Goal: Transaction & Acquisition: Purchase product/service

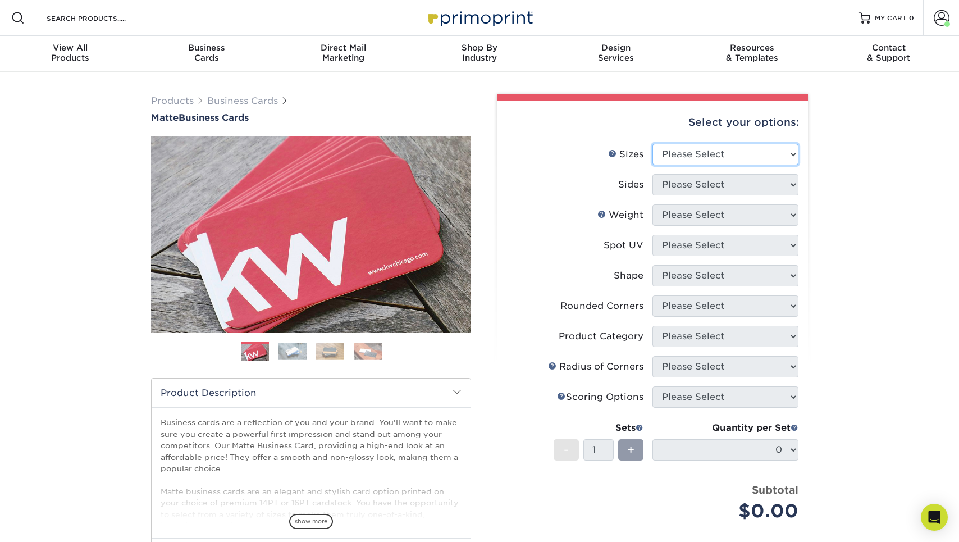
select select "2.00x3.50"
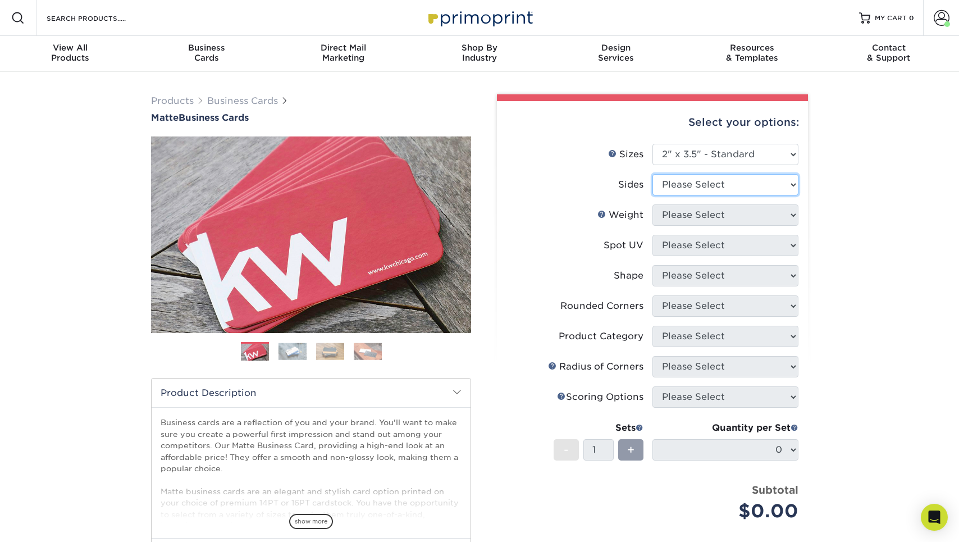
select select "13abbda7-1d64-4f25-8bb2-c179b224825d"
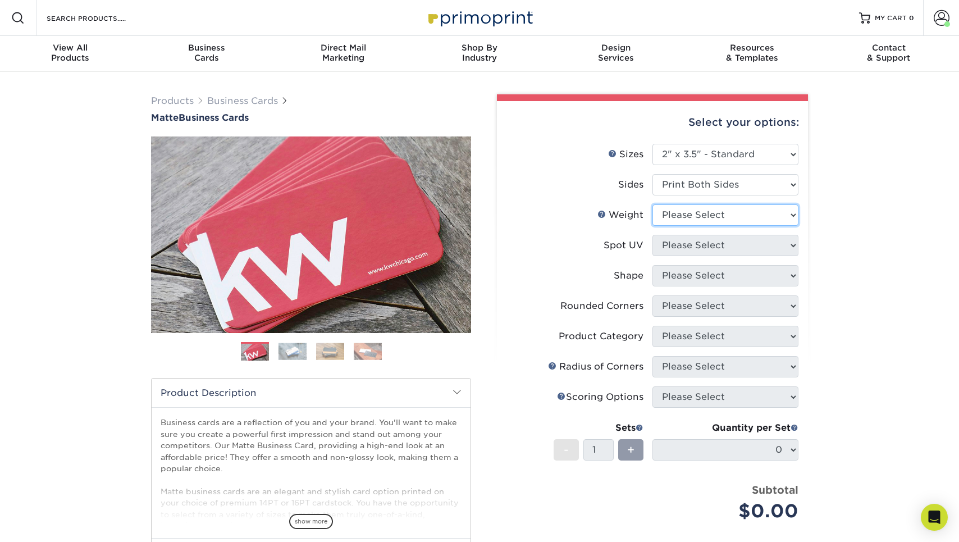
select select "16PT"
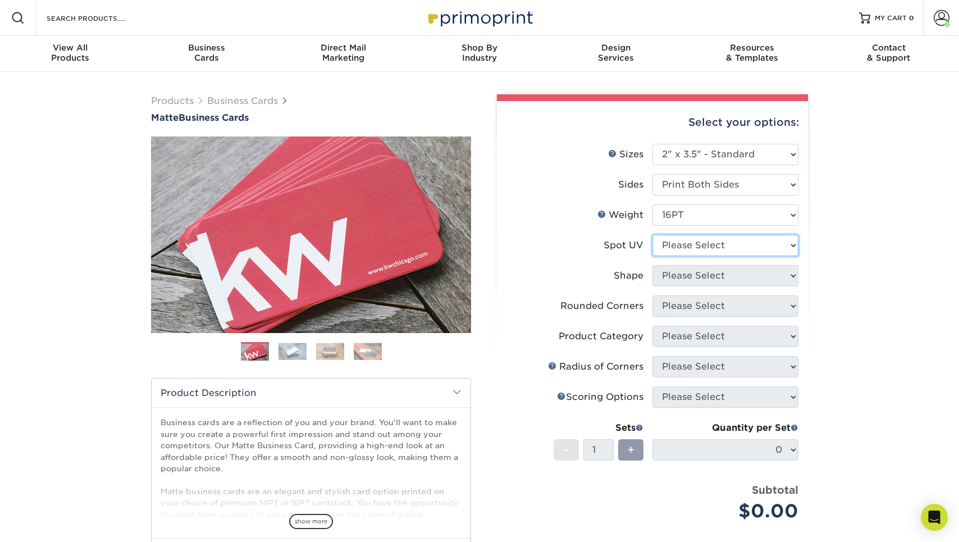
select select "3"
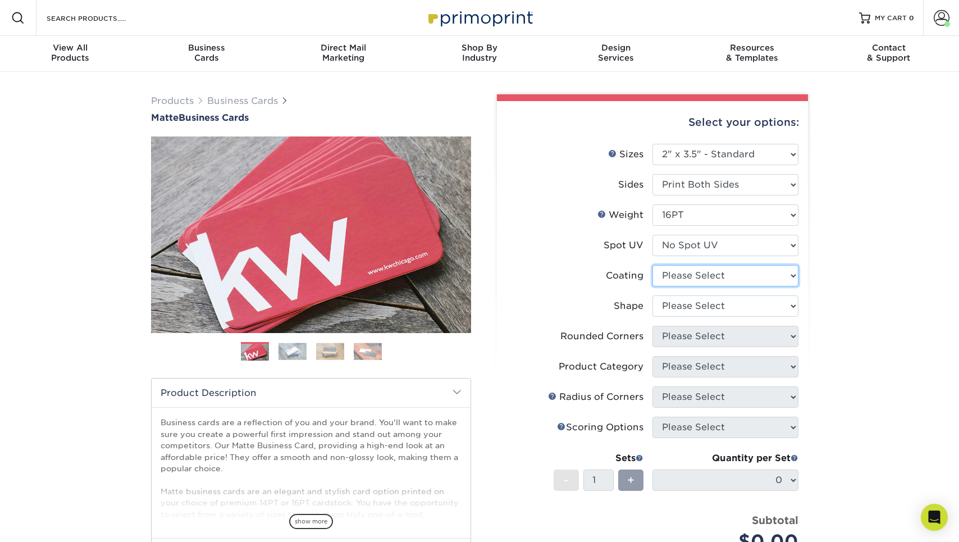
select select "121bb7b5-3b4d-429f-bd8d-bbf80e953313"
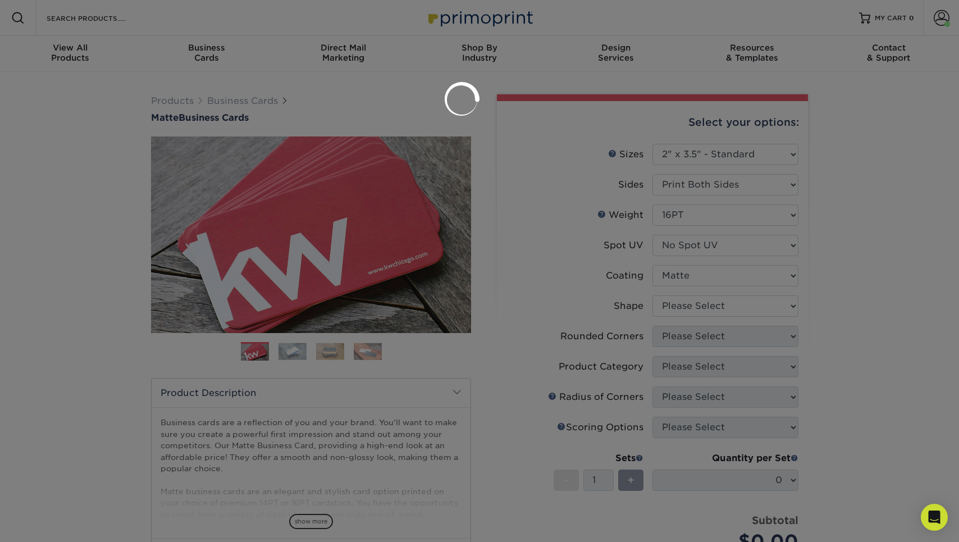
click at [699, 309] on div at bounding box center [479, 271] width 959 height 542
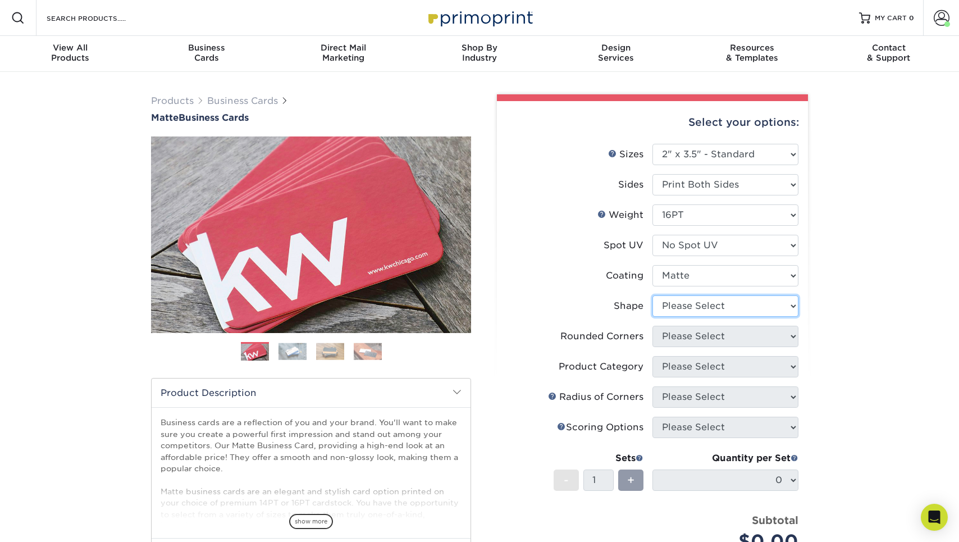
select select "standard"
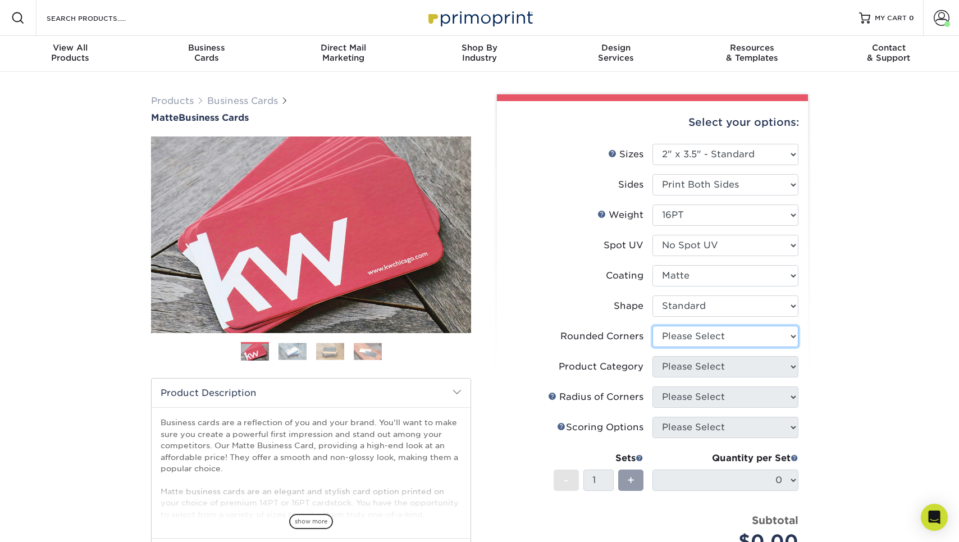
select select "0"
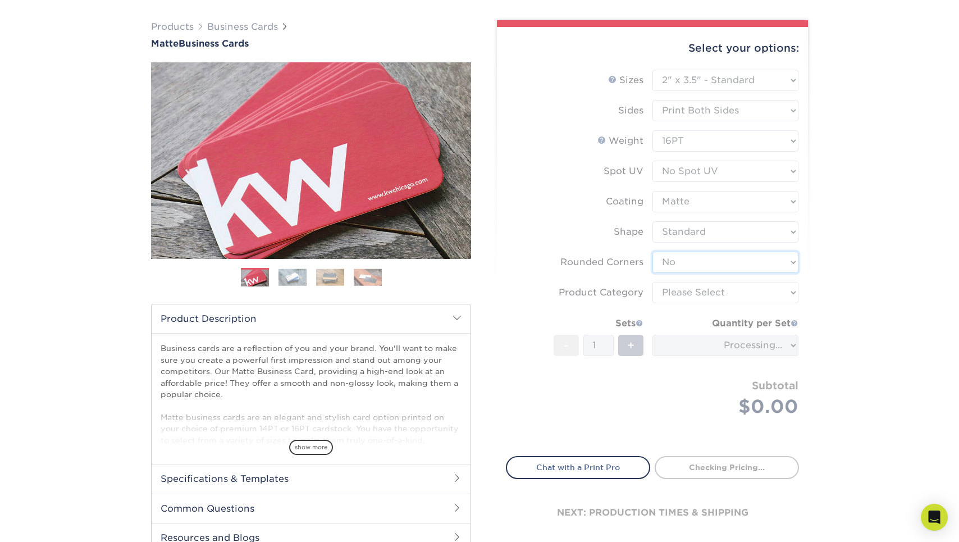
scroll to position [83, 0]
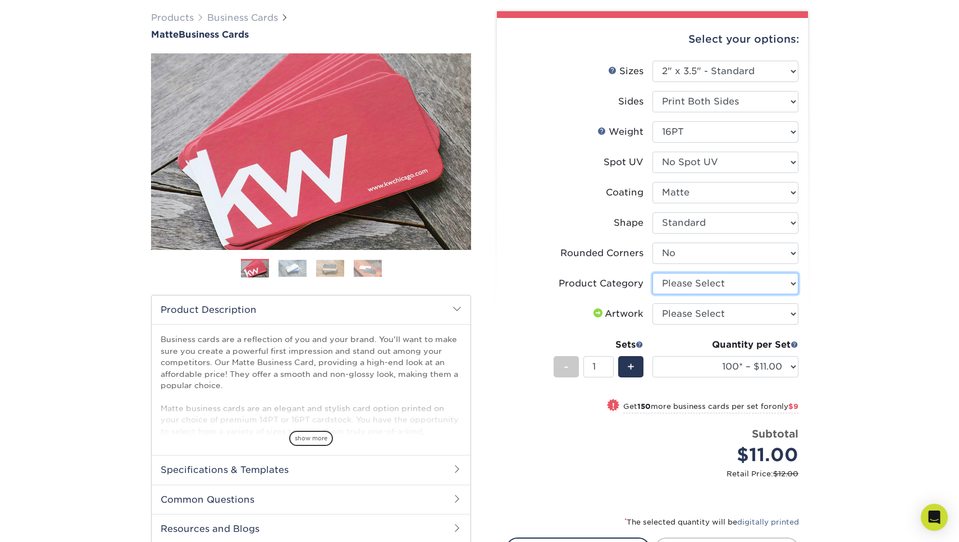
select select "3b5148f1-0588-4f88-a218-97bcfdce65c1"
select select "upload"
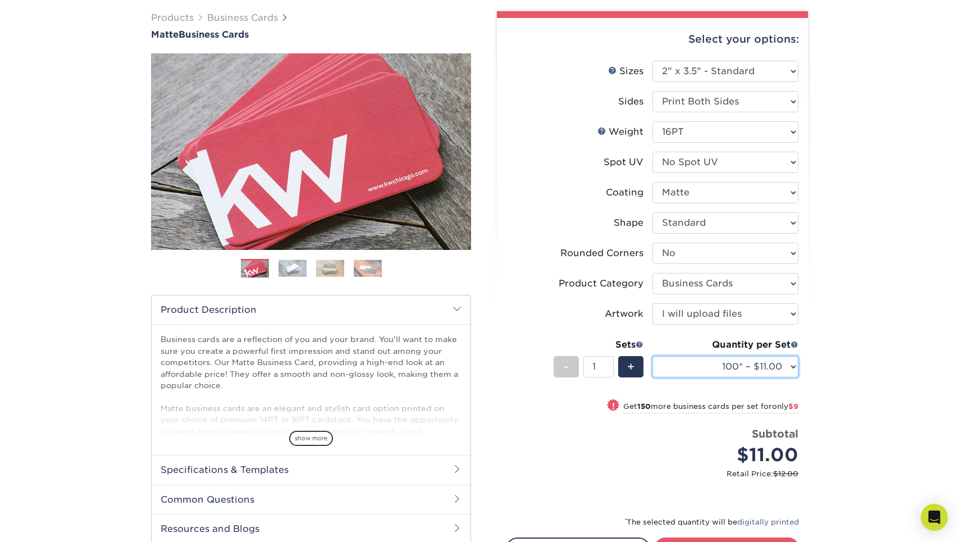
select select "250* – $20.00"
click at [693, 266] on li "Rounded Corners Please Select Yes - Round 2 Corners Yes - Round 4 Corners No" at bounding box center [653, 258] width 292 height 30
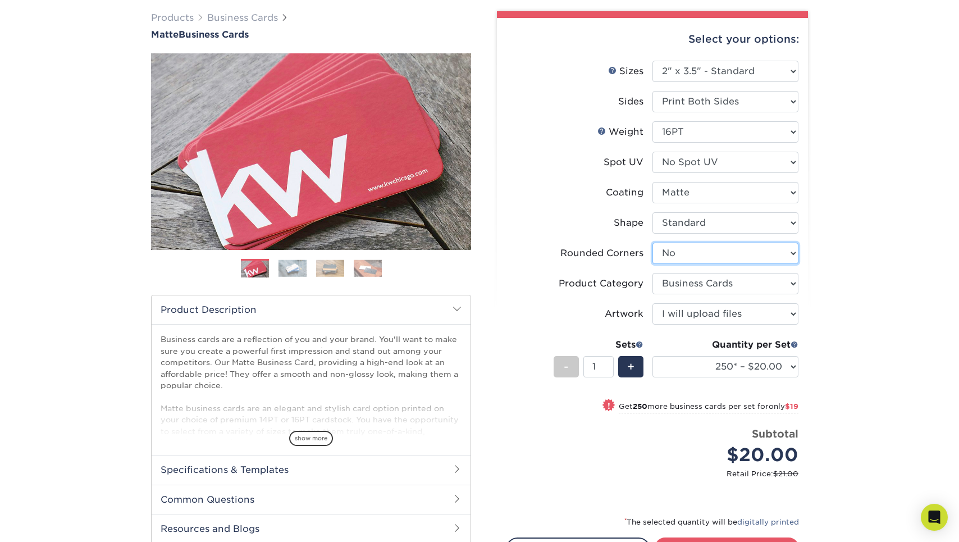
select select "7672df9e-0e0a-464d-8e1f-920c575e4da3"
select select "-1"
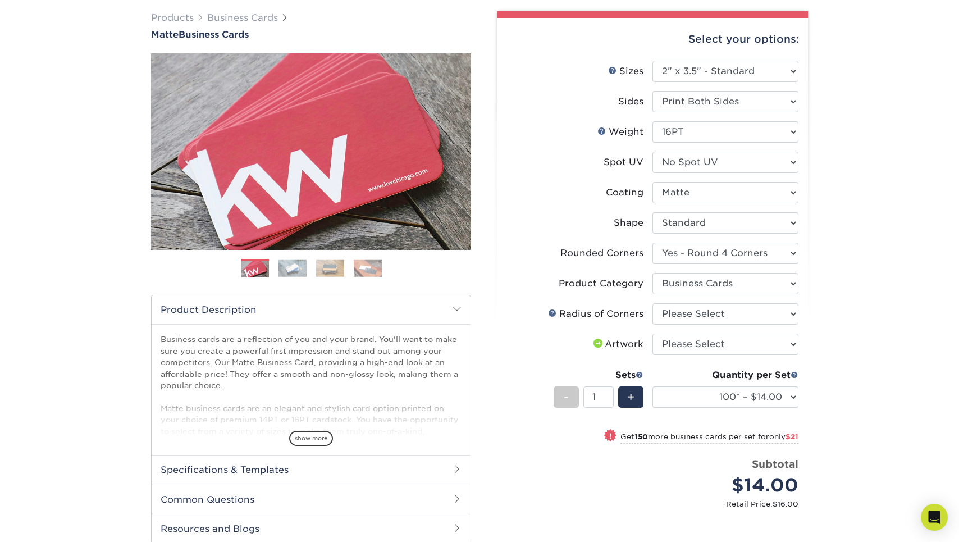
click at [686, 385] on div "Quantity per Set 100* – $14.00 250* – $35.00 500 – $70.00 1000 – $86.00 2500 – …" at bounding box center [726, 394] width 146 height 52
select select "14PT"
select select "-1"
select select
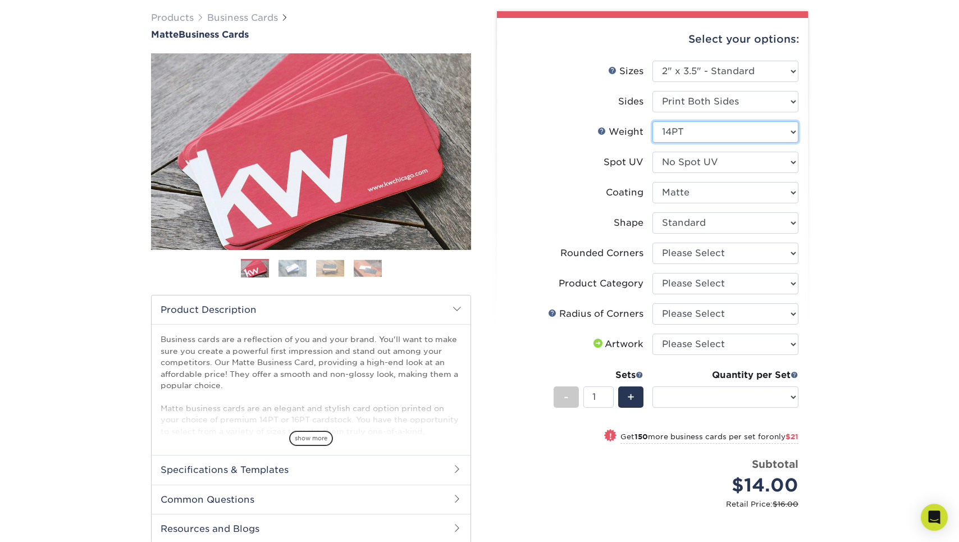
select select "-1"
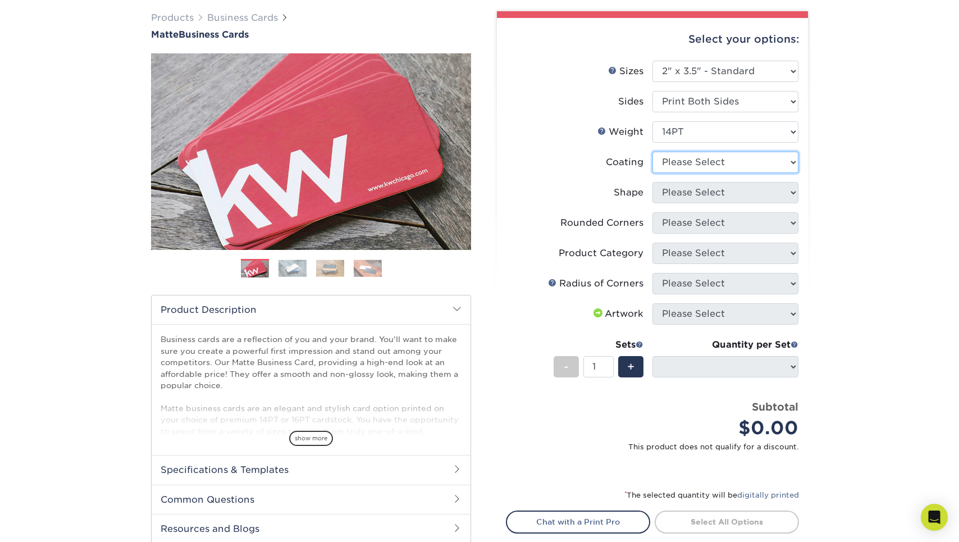
select select "121bb7b5-3b4d-429f-bd8d-bbf80e953313"
select select
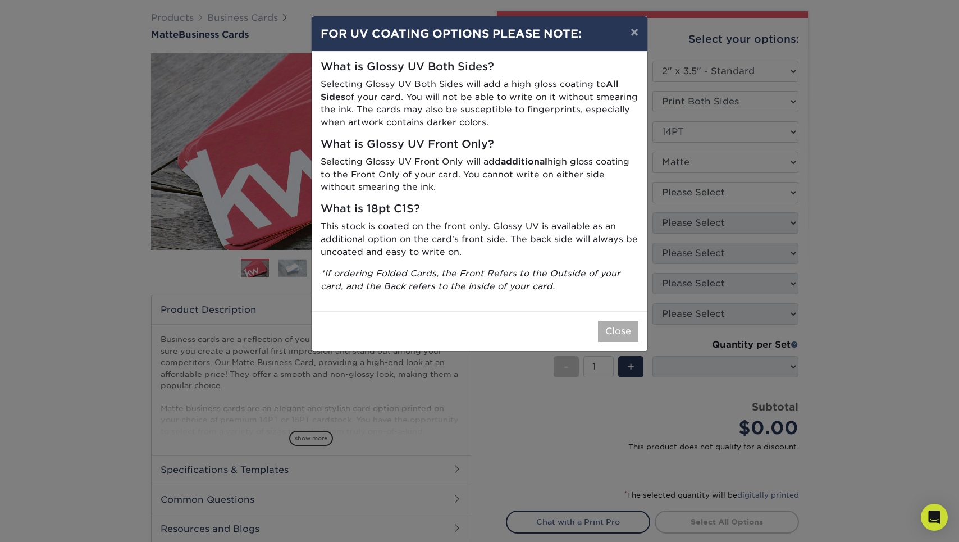
click at [612, 321] on button "Close" at bounding box center [618, 331] width 40 height 21
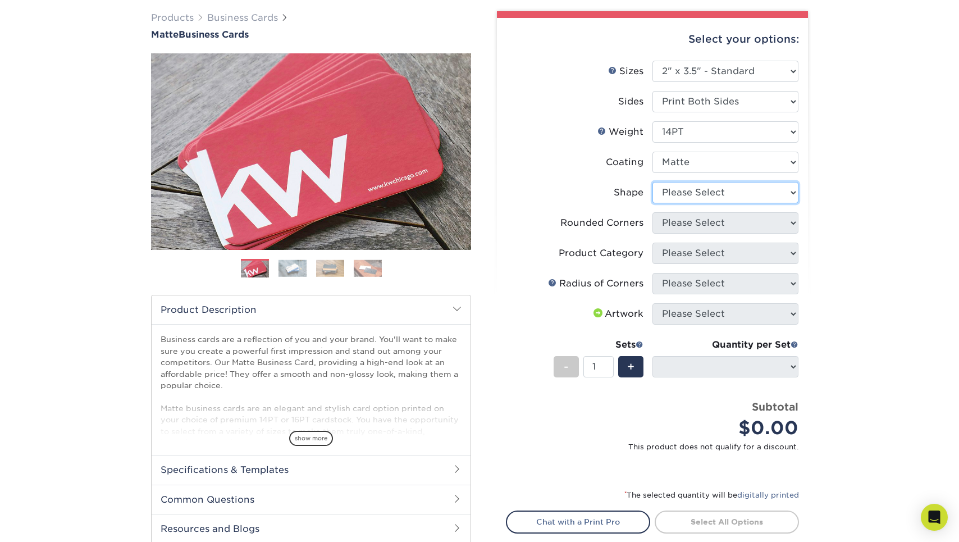
select select "standard"
select select
select select "7672df9e-0e0a-464d-8e1f-920c575e4da3"
select select "-1"
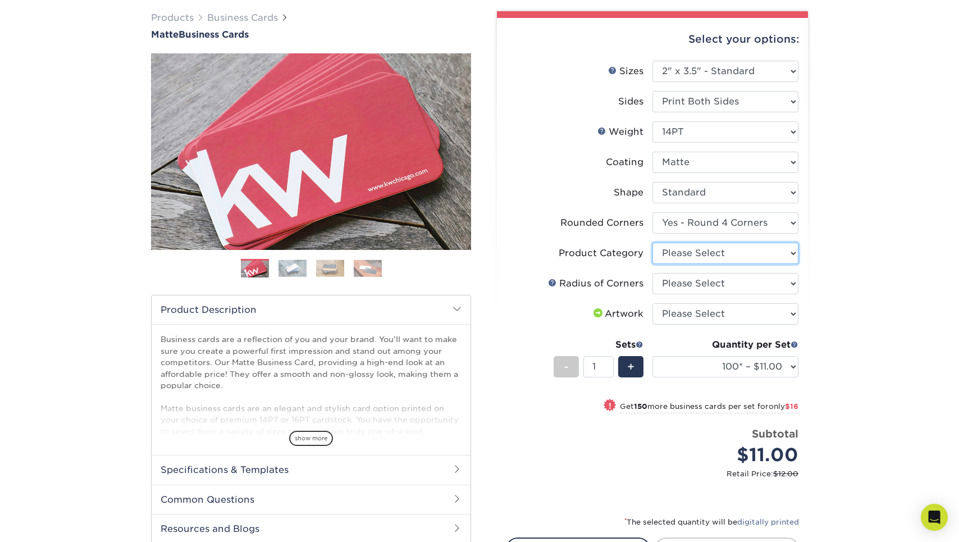
select select "3b5148f1-0588-4f88-a218-97bcfdce65c1"
select select "589680c7-ee9a-431b-9d12-d7aeb1386a97"
select select "upload"
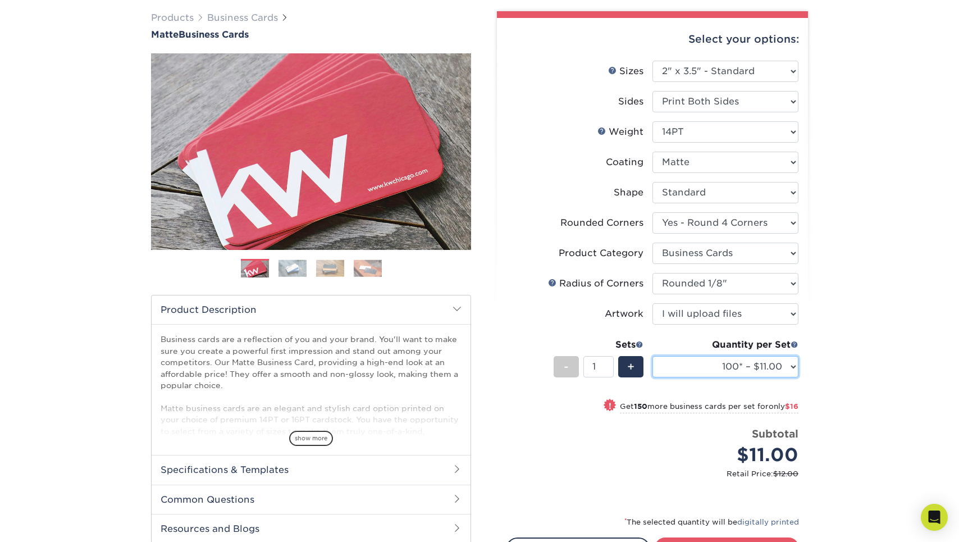
select select "250* – $27.00"
click at [808, 343] on div "Select your options: Sizes Help Sizes Please Select 1.5" x 3.5" - Mini 1.75" x …" at bounding box center [652, 327] width 311 height 619
select select "16PT"
select select "-1"
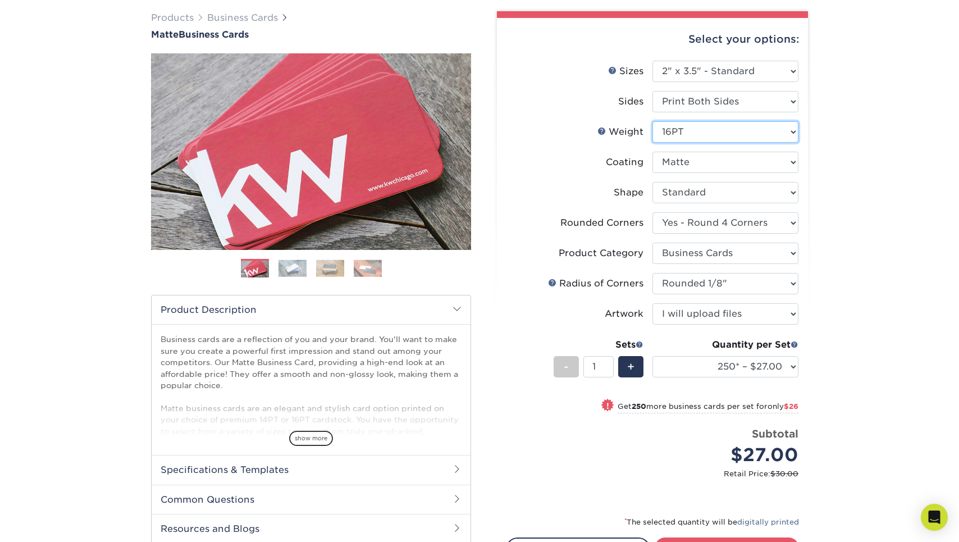
select select "-1"
select select
select select "-1"
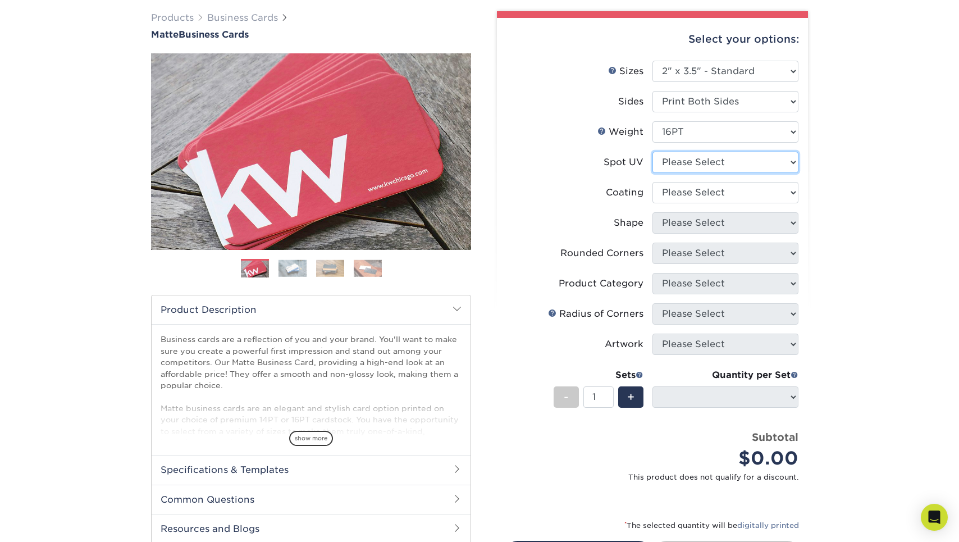
select select "3"
select select
select select "121bb7b5-3b4d-429f-bd8d-bbf80e953313"
select select
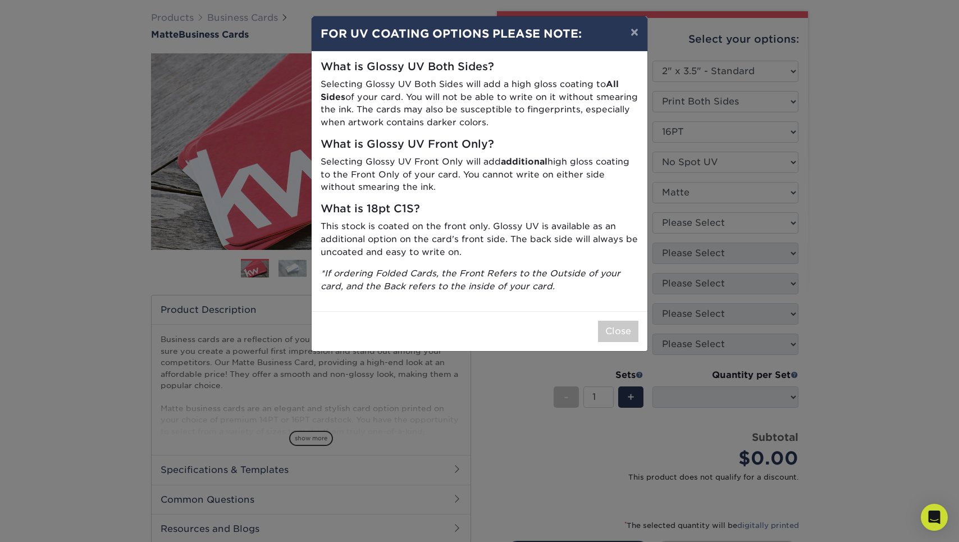
click at [724, 220] on div "× FOR UV COATING OPTIONS PLEASE NOTE: What is Glossy UV Both Sides? Selecting G…" at bounding box center [479, 271] width 959 height 542
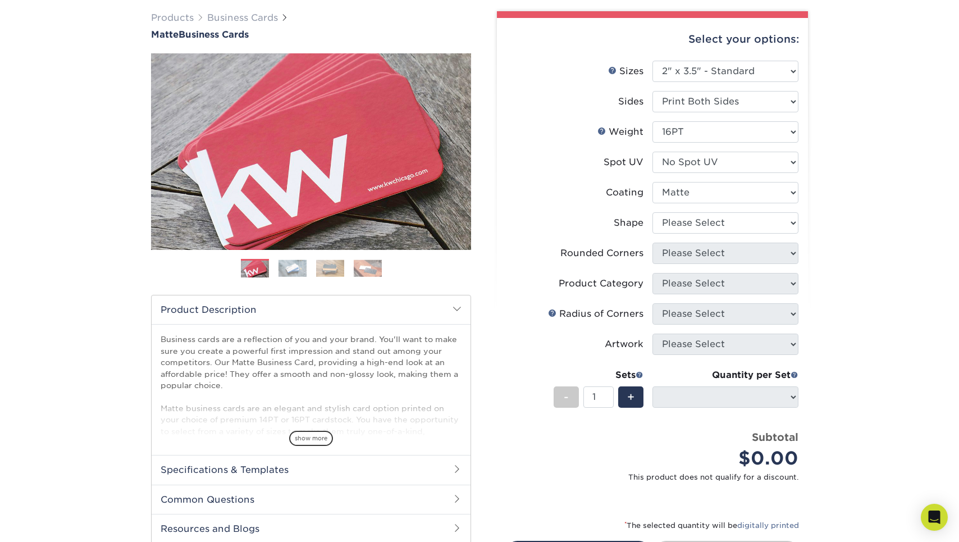
click at [706, 209] on li "Coating" at bounding box center [653, 197] width 292 height 30
select select "standard"
select select
select select "0"
select select "-1"
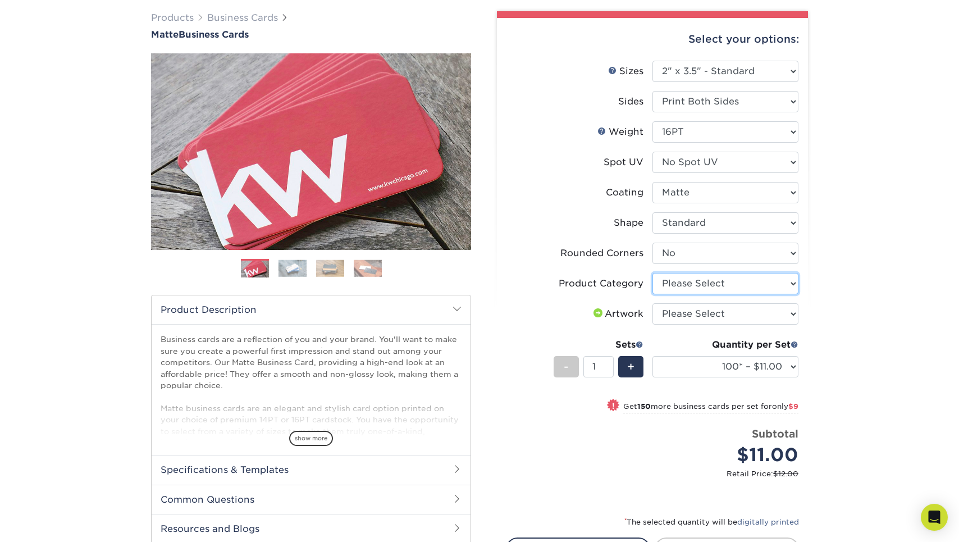
select select "3b5148f1-0588-4f88-a218-97bcfdce65c1"
select select "upload"
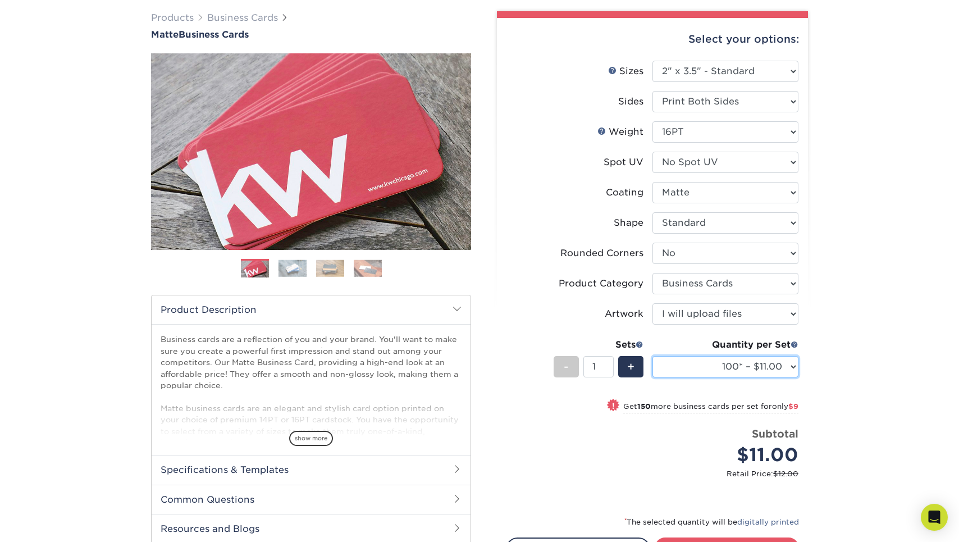
select select "250* – $20.00"
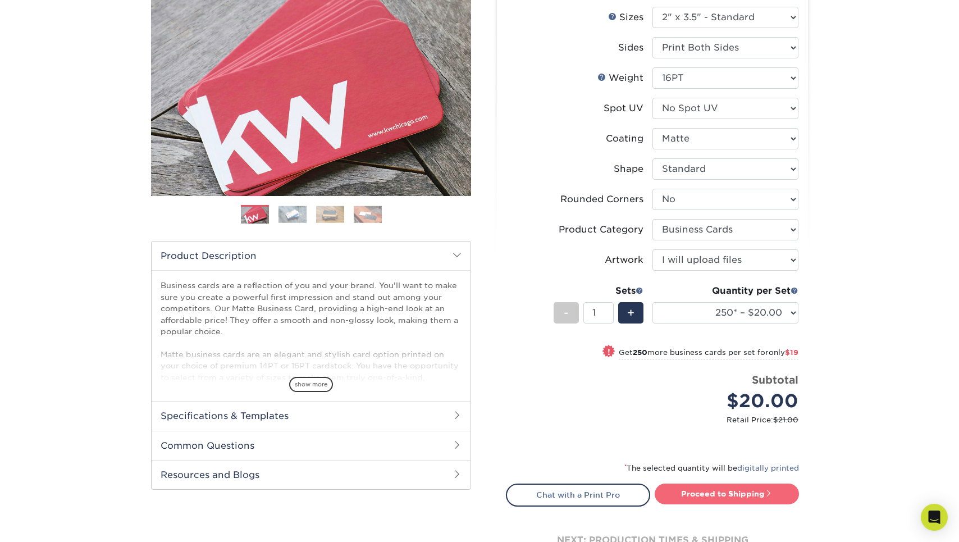
click at [687, 487] on link "Proceed to Shipping" at bounding box center [727, 494] width 144 height 20
type input "Set 1"
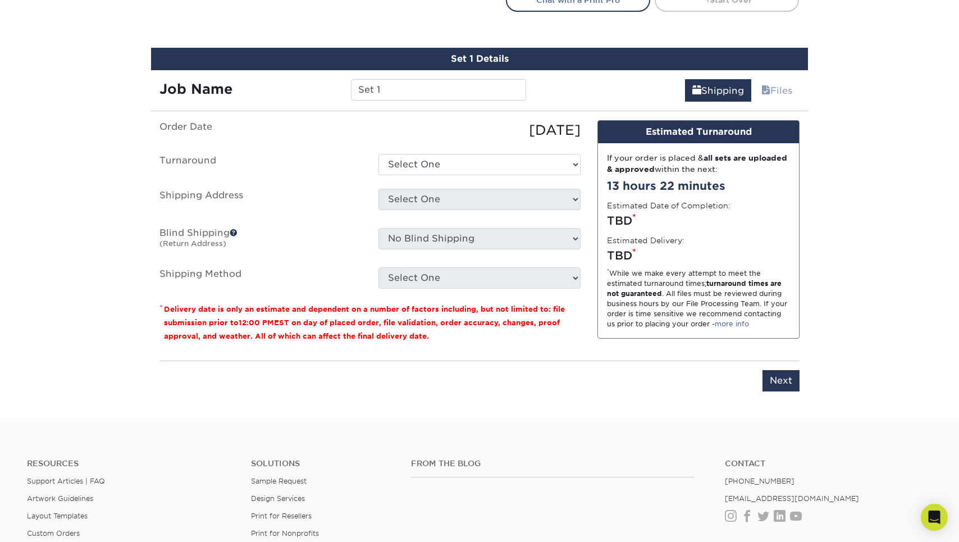
scroll to position [650, 0]
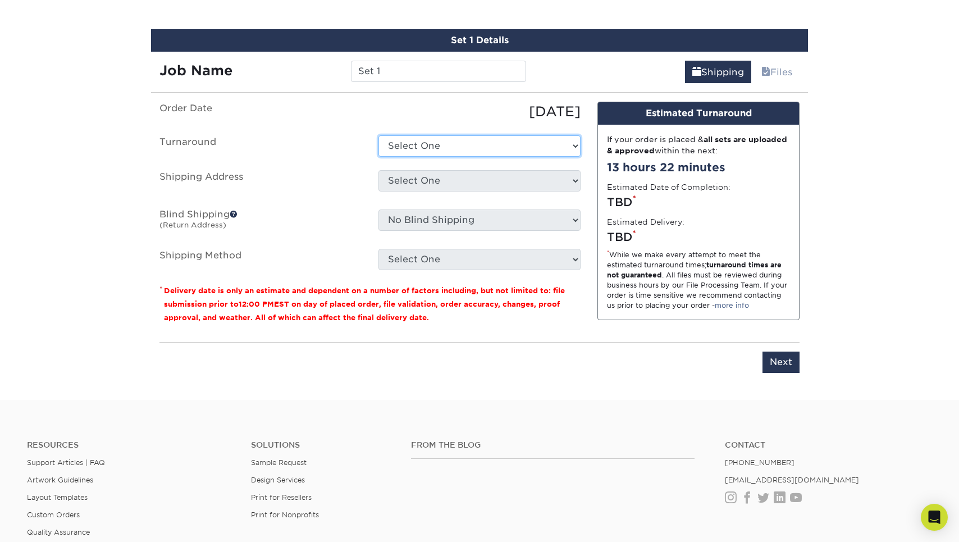
select select "9fe09f74-13a8-4433-b0c6-7e0e9829344b"
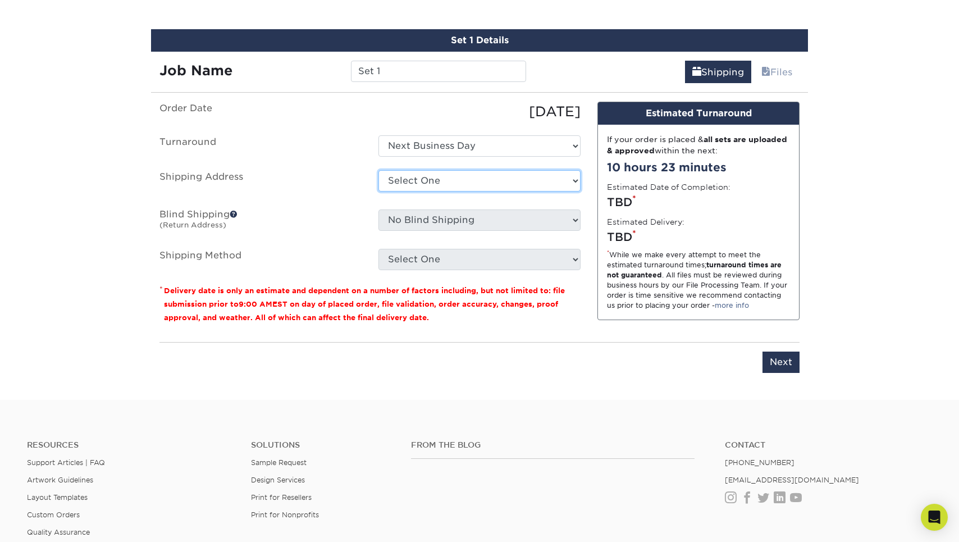
select select "283451"
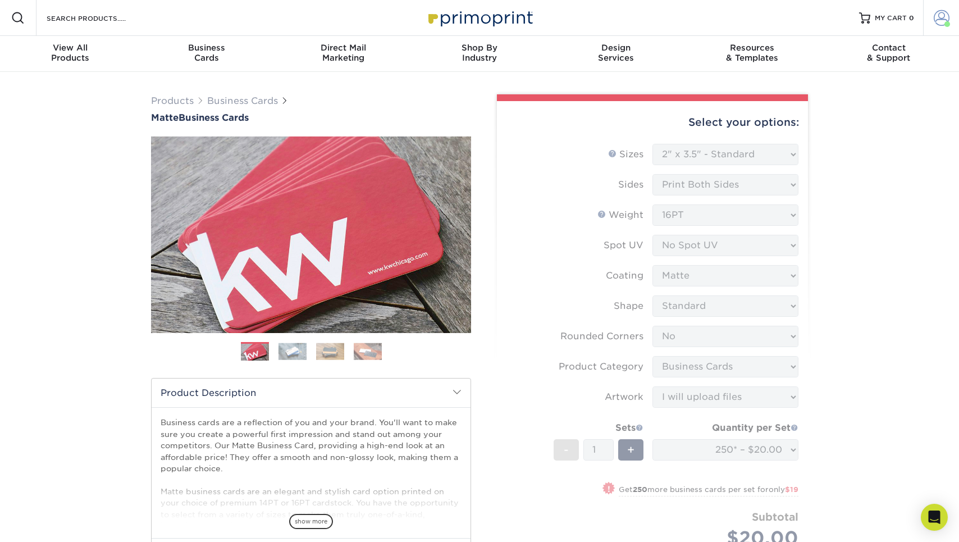
scroll to position [0, 0]
click at [935, 16] on span at bounding box center [942, 18] width 16 height 16
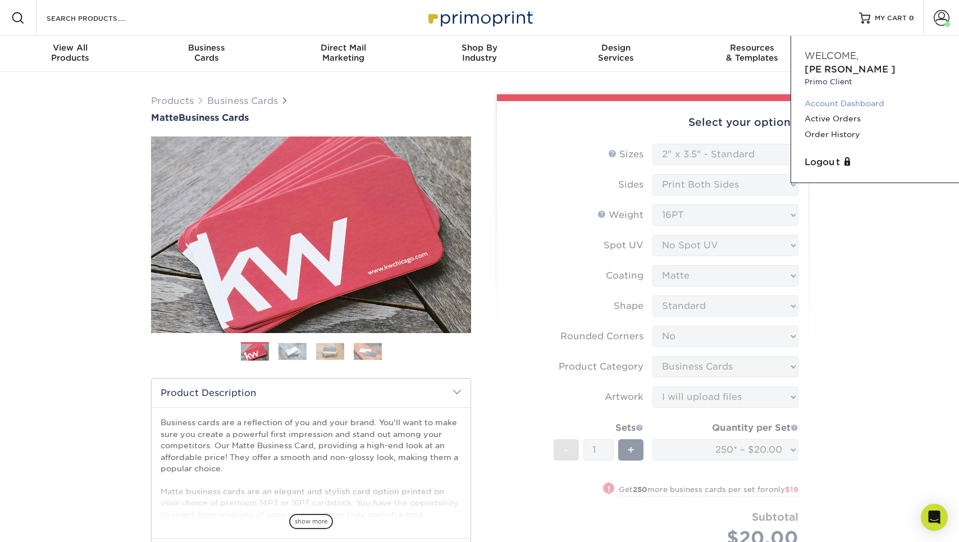
click at [861, 96] on link "Account Dashboard" at bounding box center [875, 103] width 141 height 15
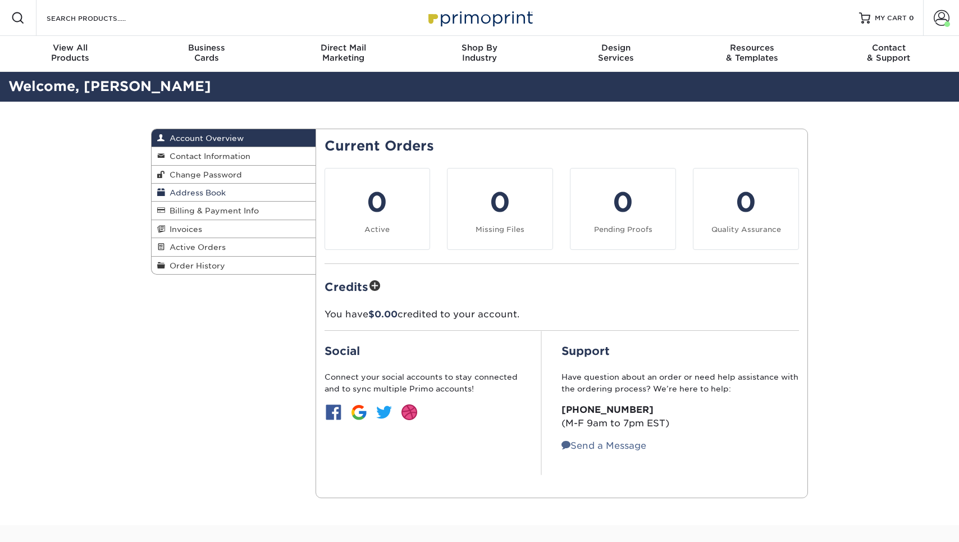
click at [174, 186] on link "Address Book" at bounding box center [234, 193] width 164 height 18
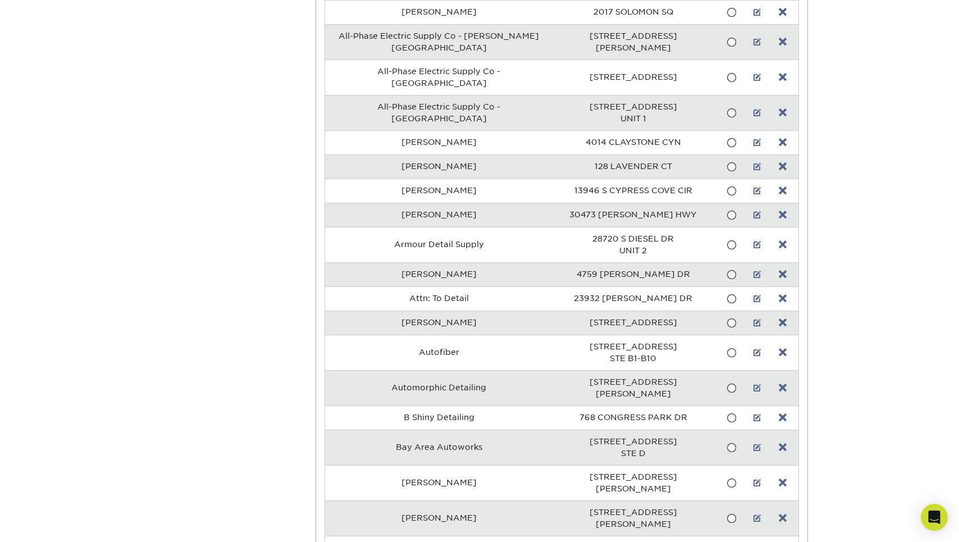
scroll to position [424, 0]
click at [754, 210] on link at bounding box center [758, 214] width 8 height 9
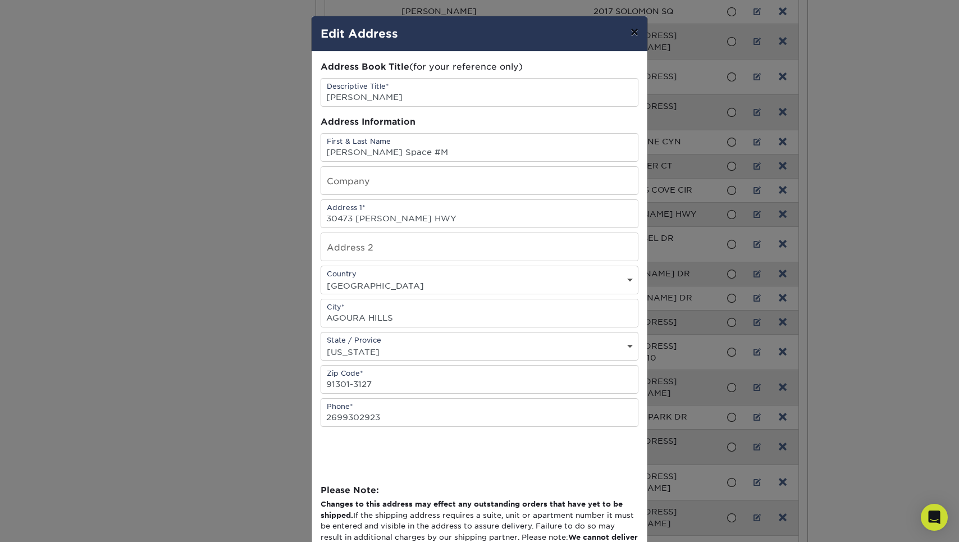
click at [632, 33] on button "×" at bounding box center [635, 31] width 26 height 31
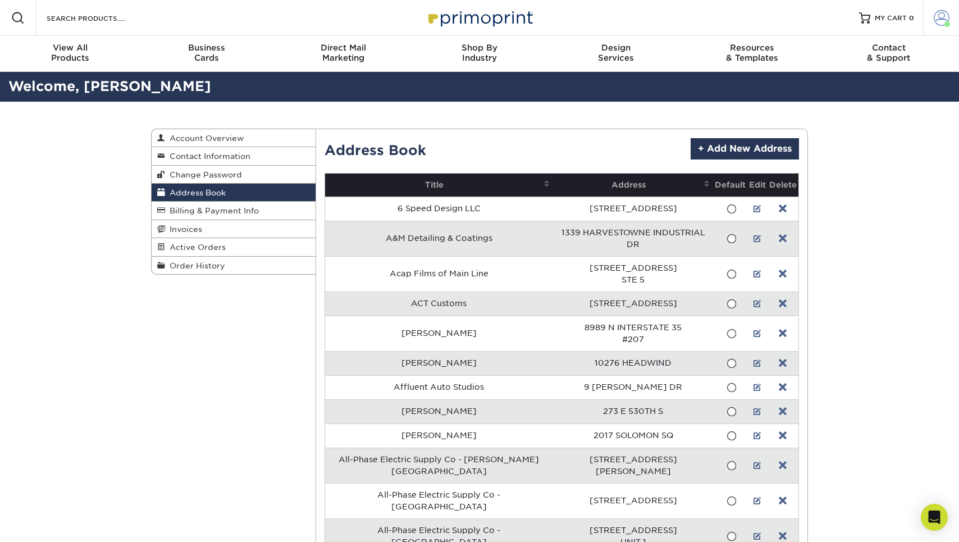
scroll to position [0, 0]
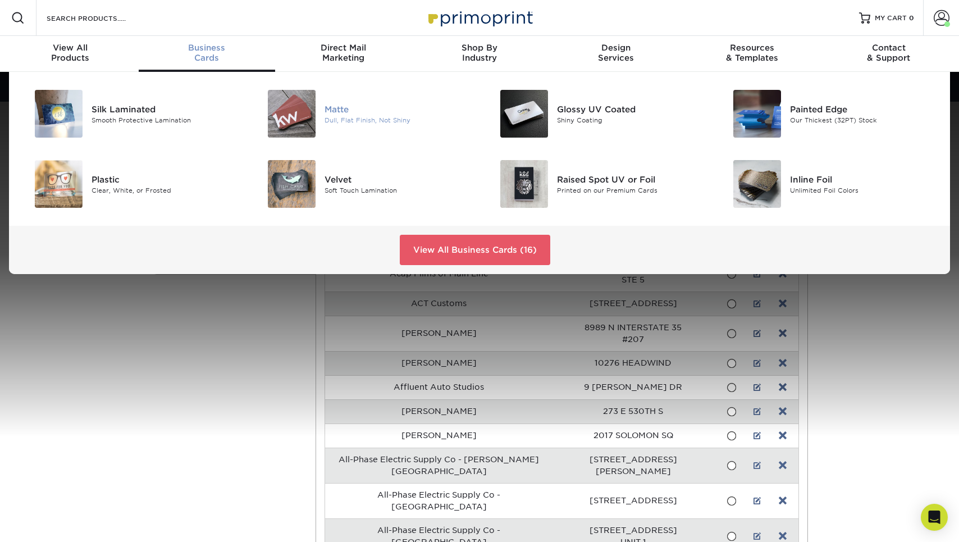
click at [261, 91] on div at bounding box center [286, 114] width 78 height 48
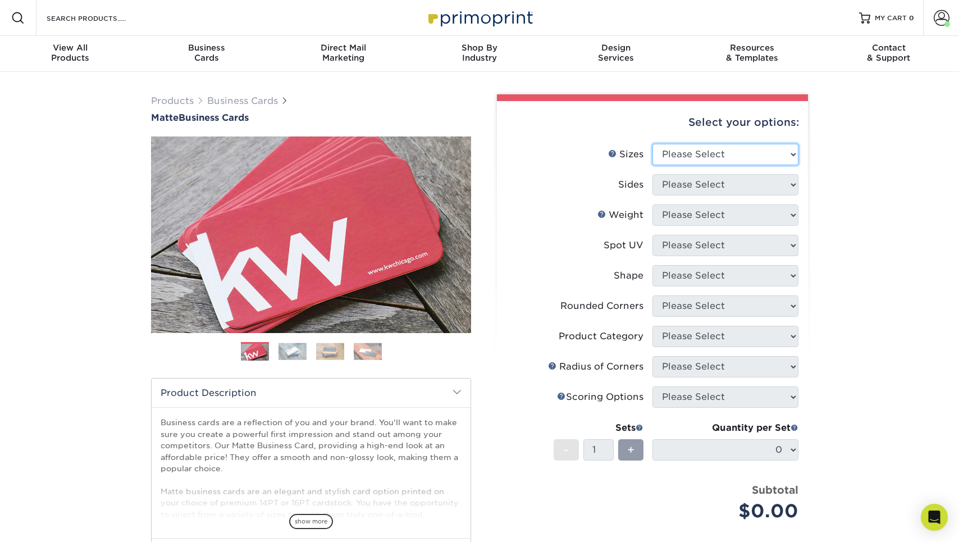
select select "2.00x3.50"
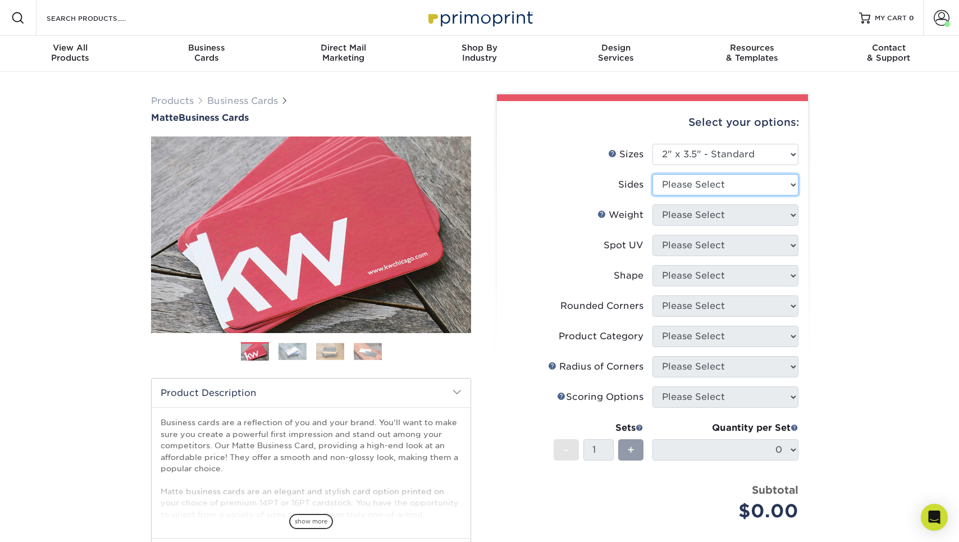
select select "13abbda7-1d64-4f25-8bb2-c179b224825d"
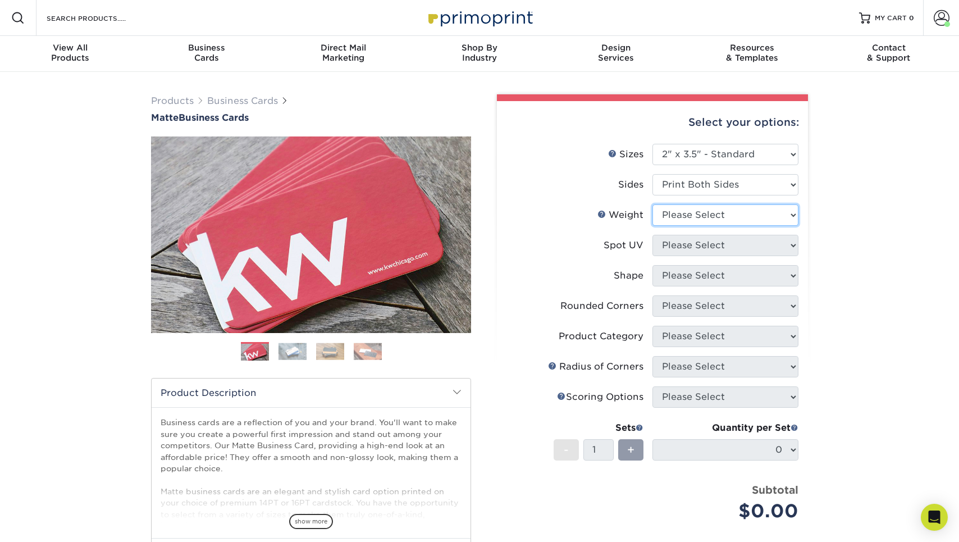
select select "16PT"
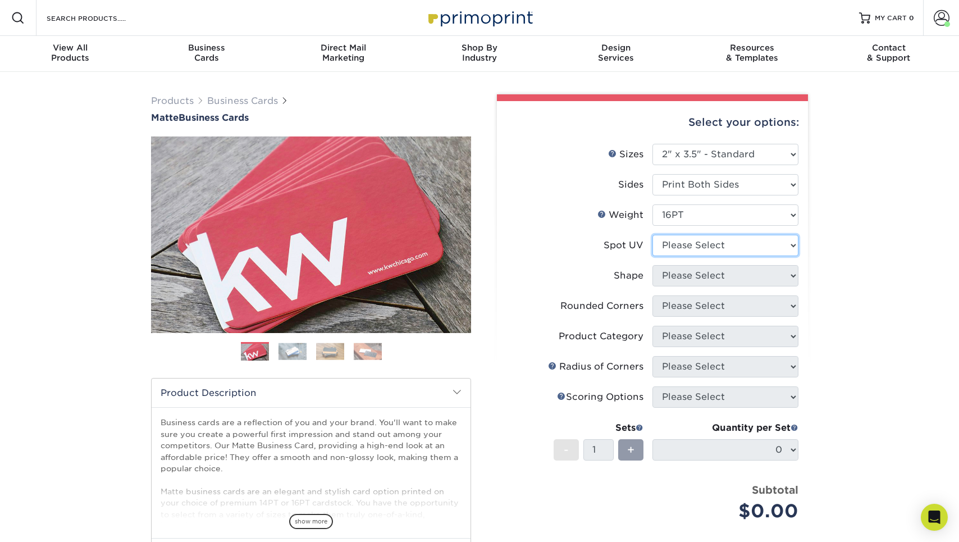
select select "3"
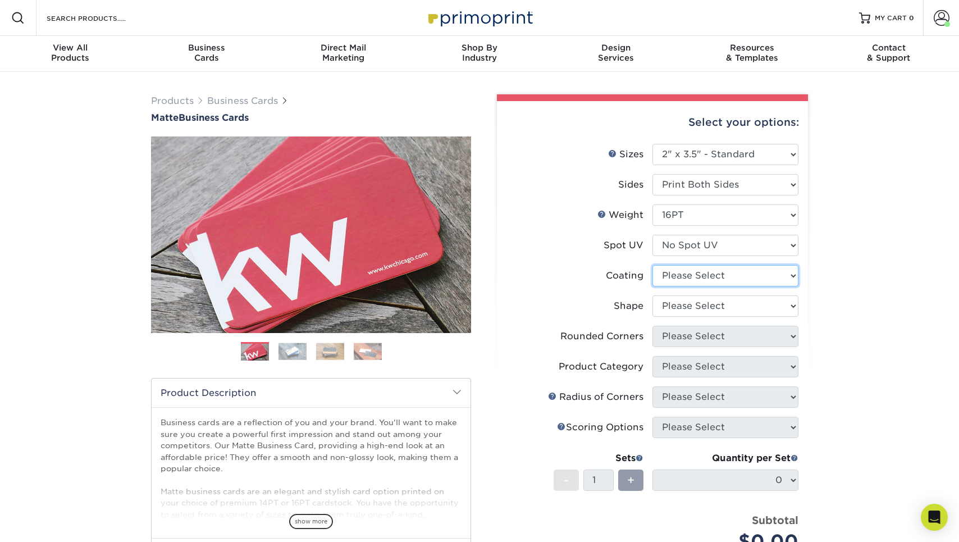
select select "121bb7b5-3b4d-429f-bd8d-bbf80e953313"
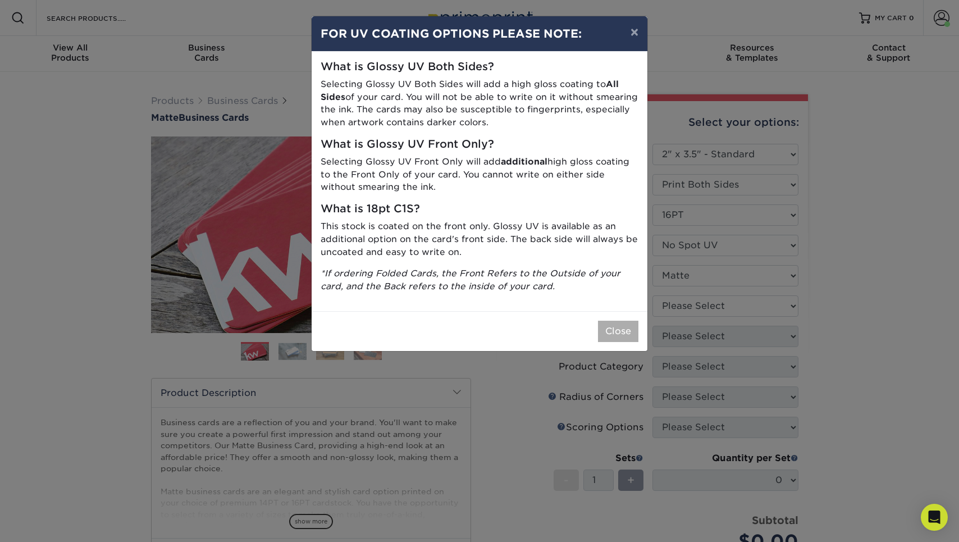
click at [600, 327] on button "Close" at bounding box center [618, 331] width 40 height 21
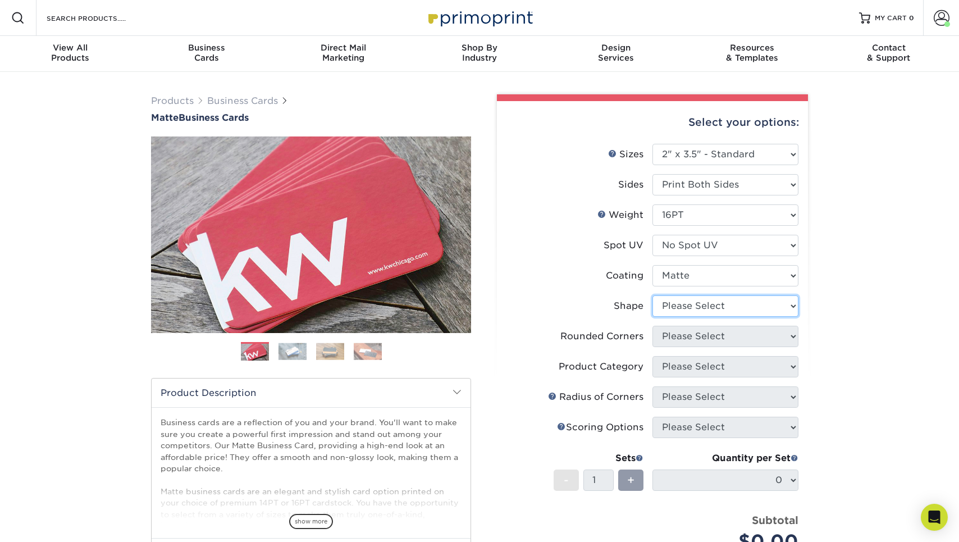
select select "standard"
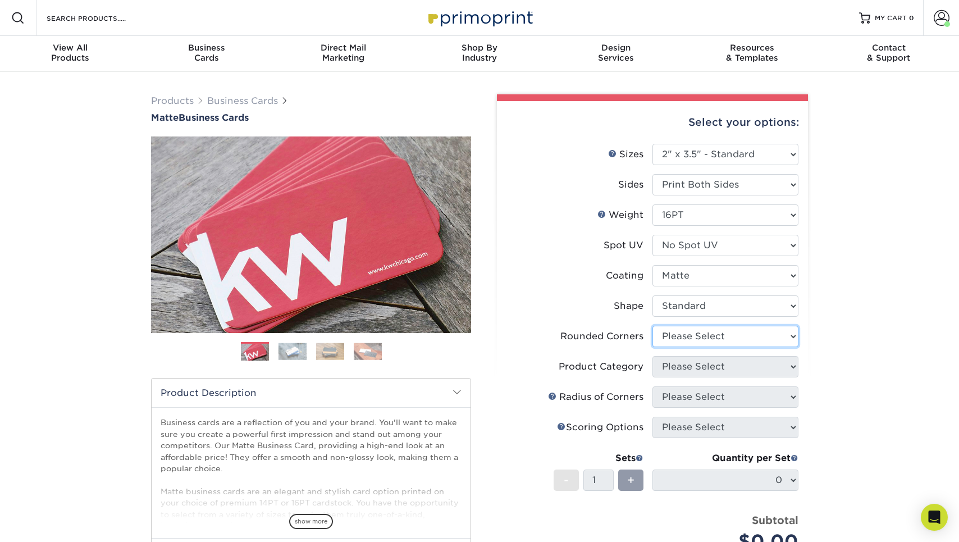
select select "0"
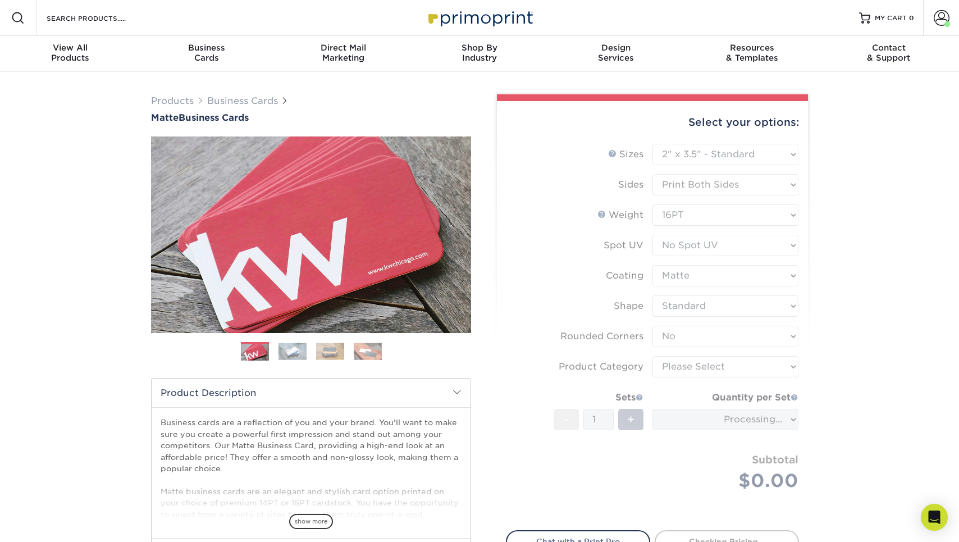
click at [714, 366] on form "Sizes Help Sizes Please Select 1.5" x 3.5" - Mini 1.75" x 3.5" - Mini 2" x 2" -…" at bounding box center [652, 330] width 293 height 373
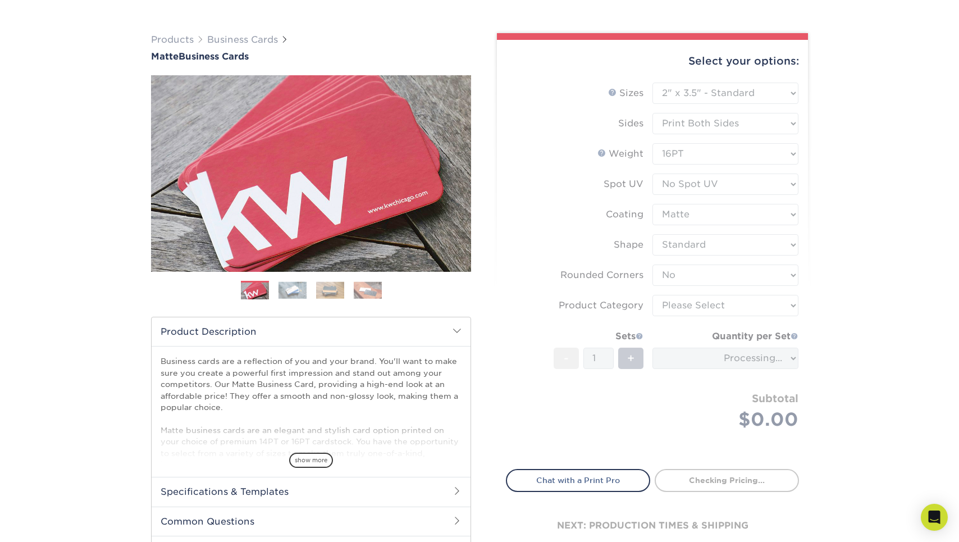
scroll to position [66, 0]
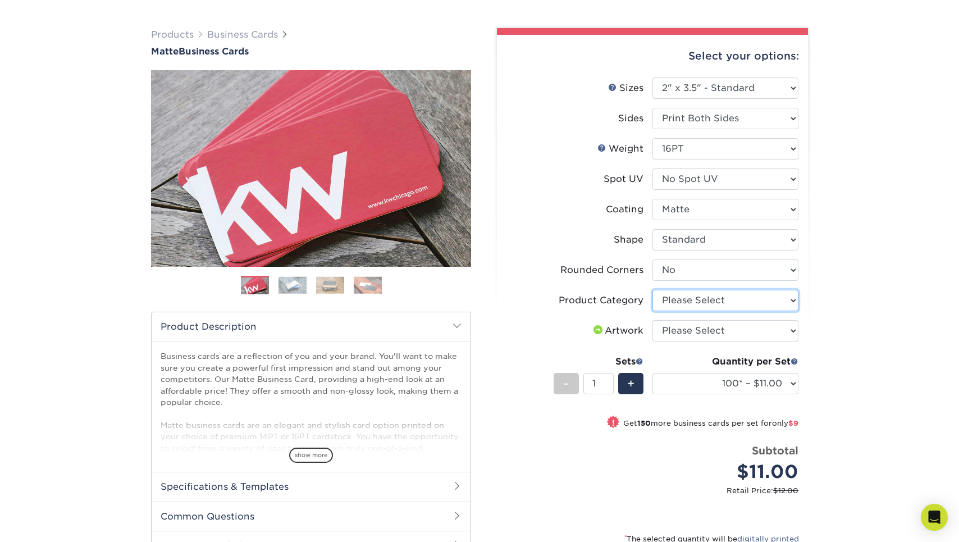
select select "3b5148f1-0588-4f88-a218-97bcfdce65c1"
select select "upload"
select select "250* – $20.00"
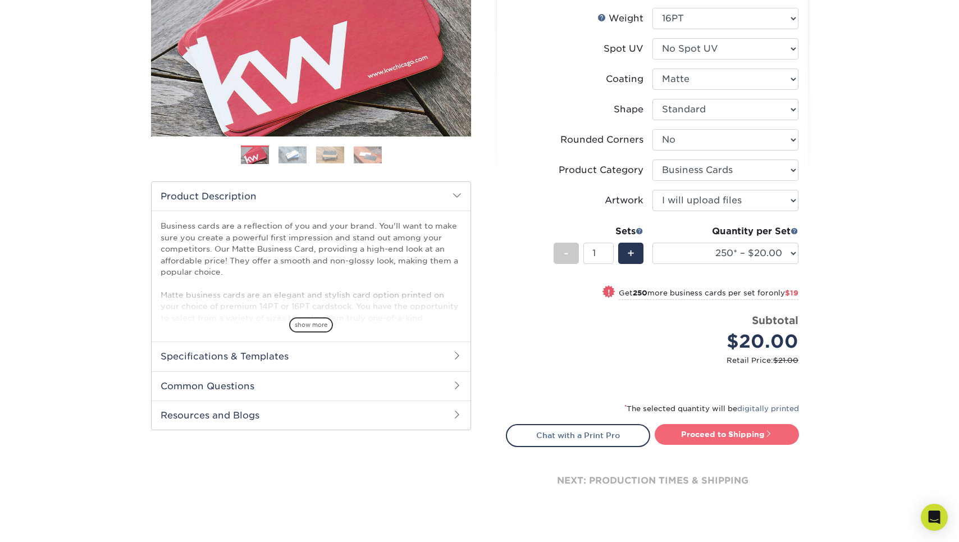
click at [736, 426] on link "Proceed to Shipping" at bounding box center [727, 434] width 144 height 20
type input "Set 1"
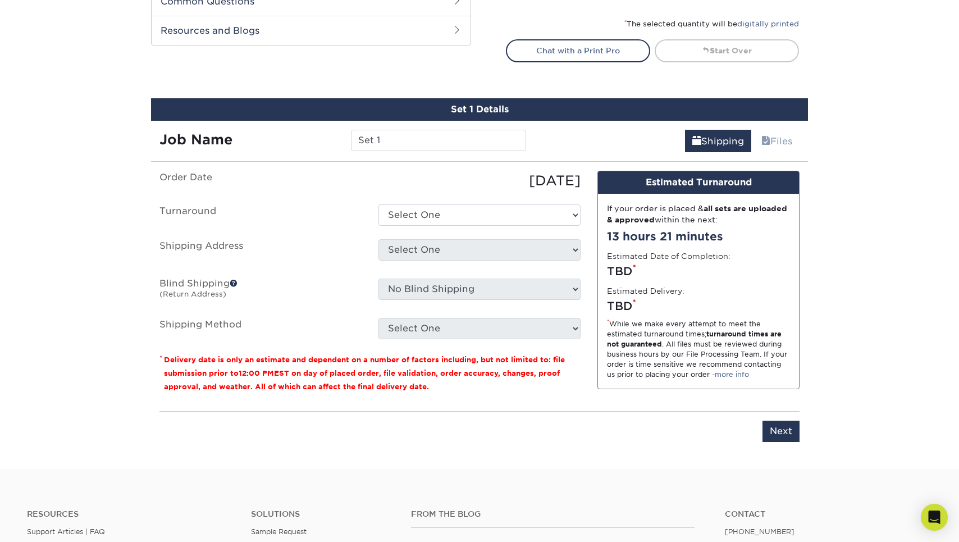
scroll to position [650, 0]
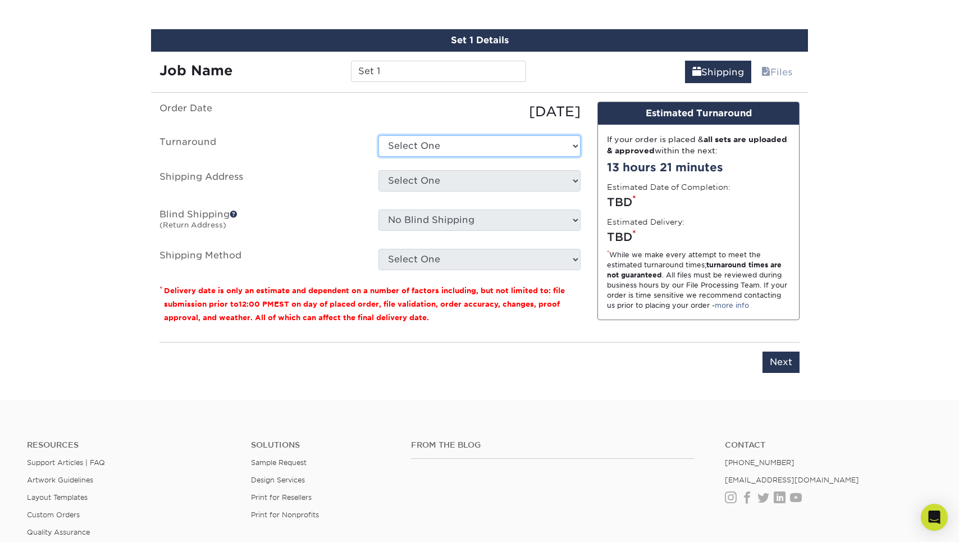
select select "9fe09f74-13a8-4433-b0c6-7e0e9829344b"
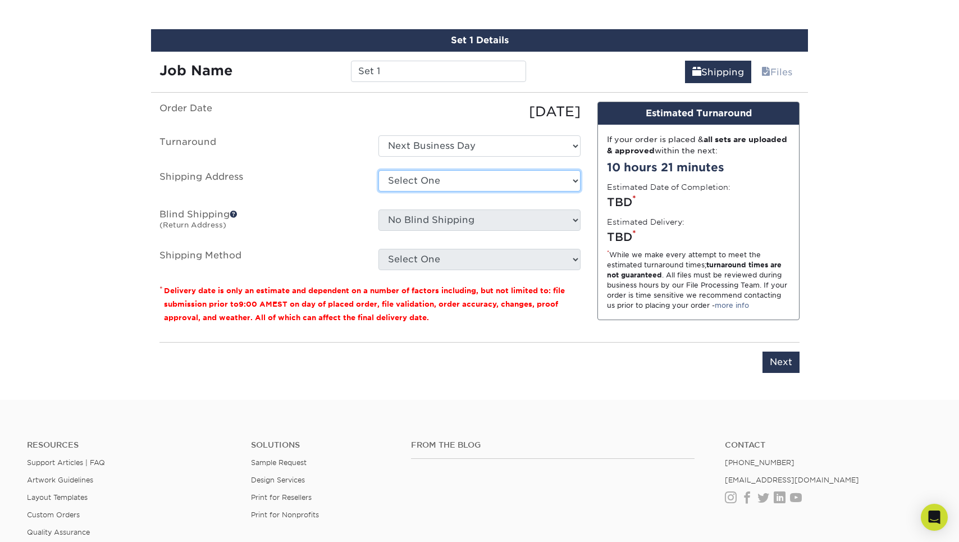
select select "283451"
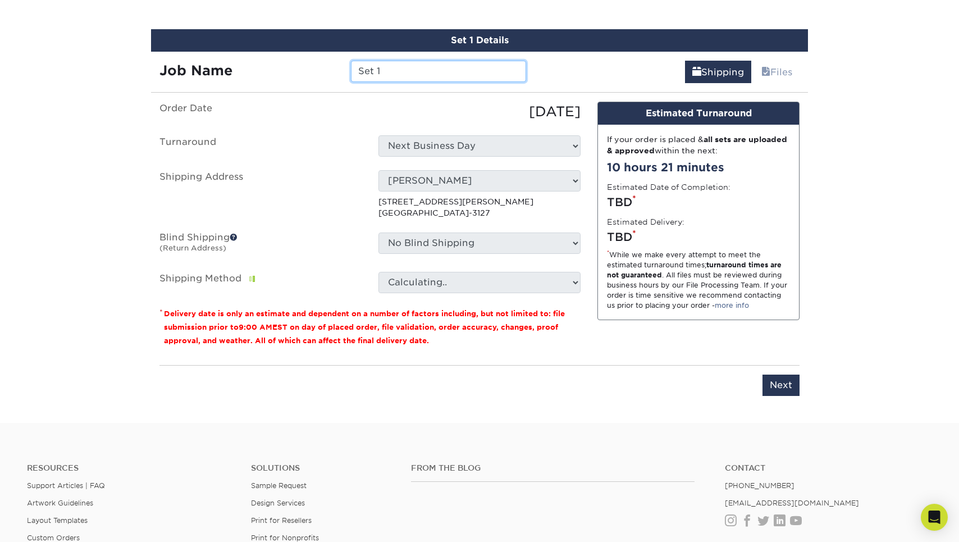
click at [420, 71] on input "Set 1" at bounding box center [438, 71] width 175 height 21
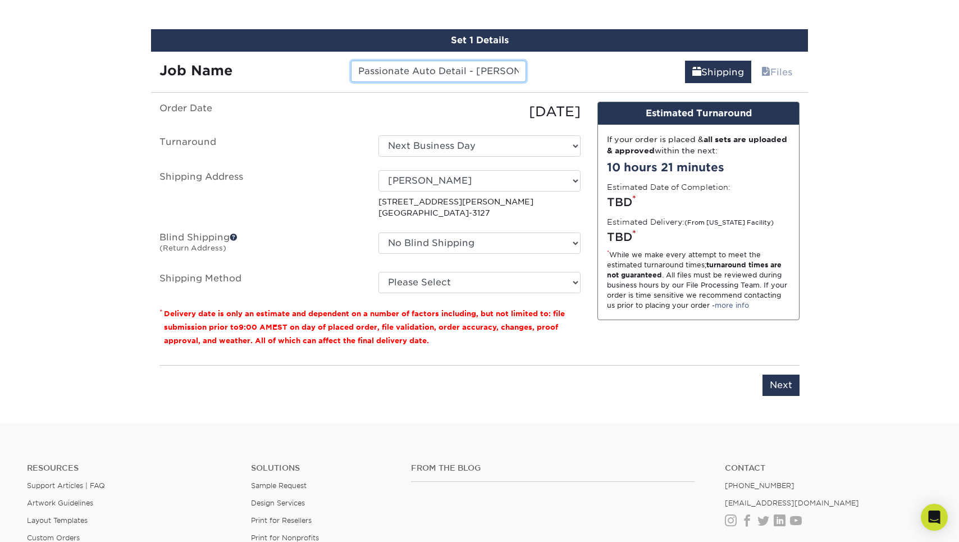
type input "Passionate Auto Detail - Anthony Cards"
select select "75236"
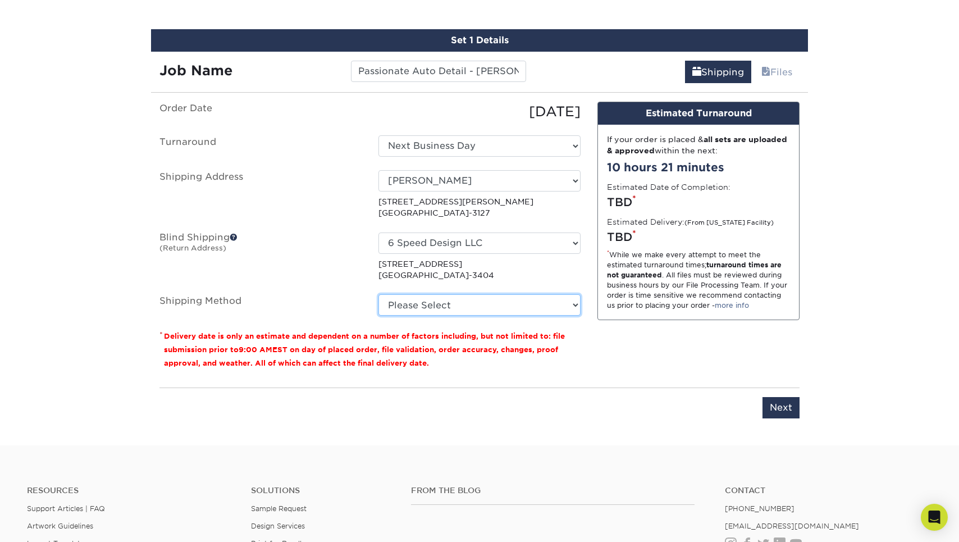
select select "03"
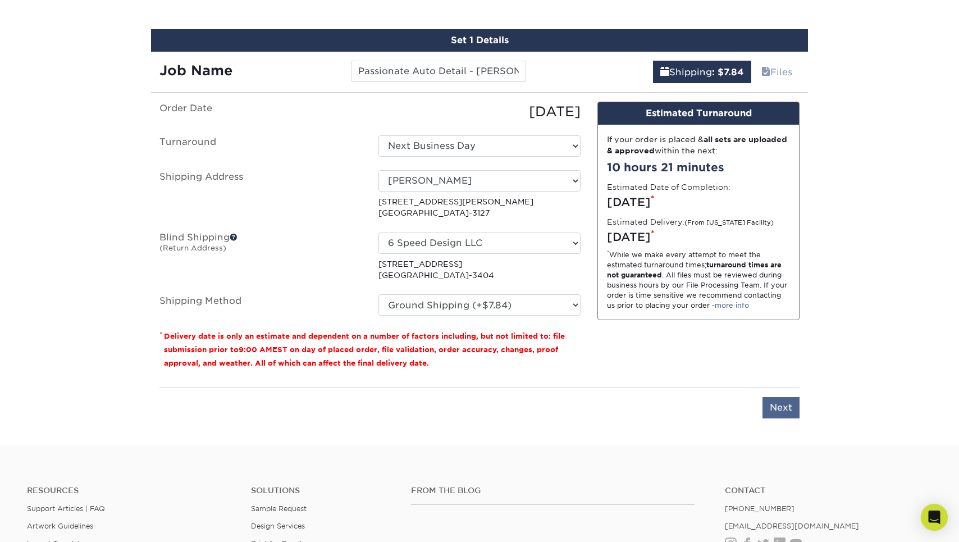
click at [784, 408] on input "Next" at bounding box center [781, 407] width 37 height 21
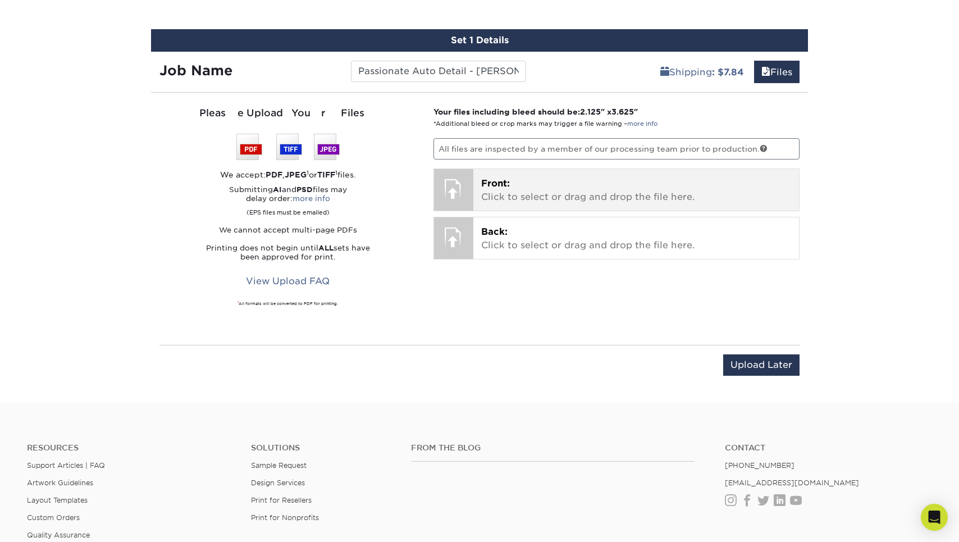
click at [487, 195] on p "Front: Click to select or drag and drop the file here." at bounding box center [636, 190] width 311 height 27
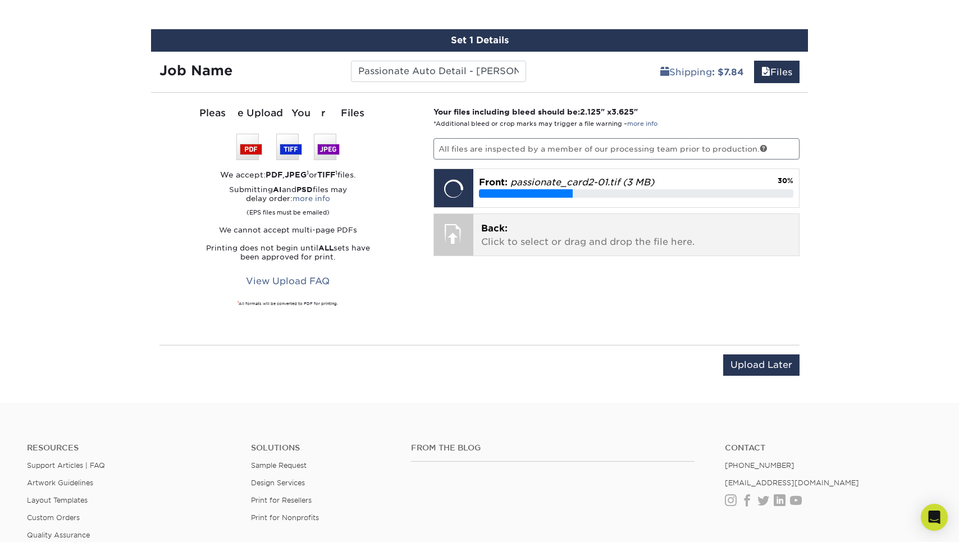
click at [507, 225] on span "Back:" at bounding box center [494, 228] width 26 height 11
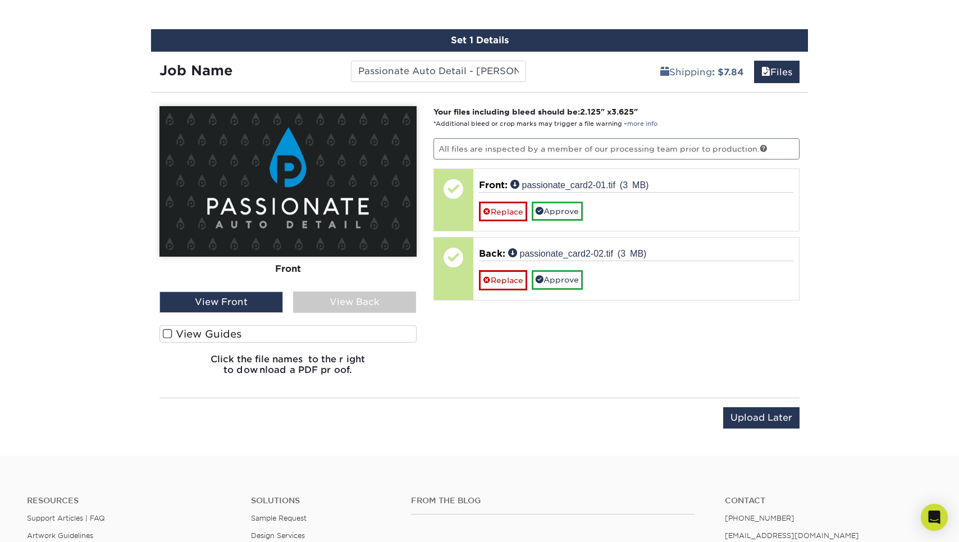
click at [362, 334] on label "View Guides" at bounding box center [288, 333] width 257 height 17
click at [0, 0] on input "View Guides" at bounding box center [0, 0] width 0 height 0
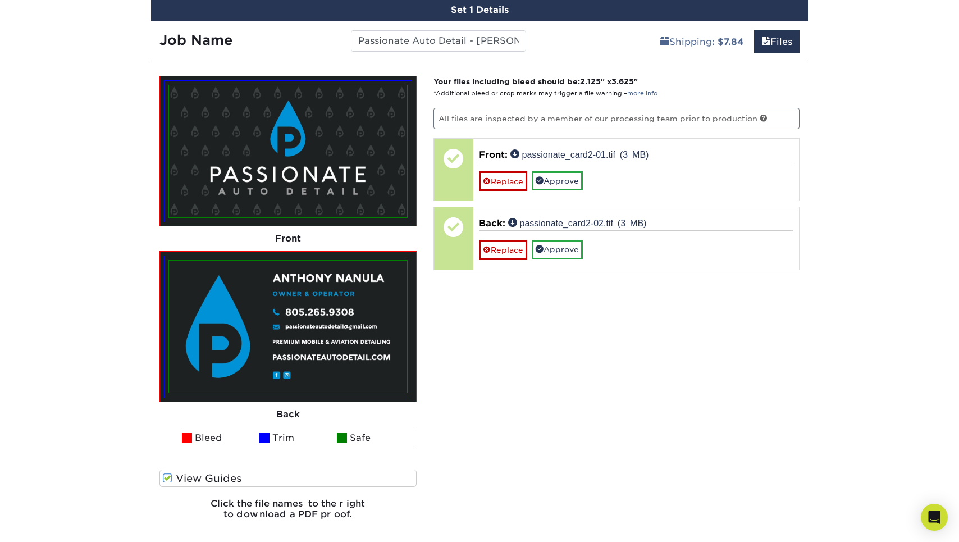
scroll to position [690, 0]
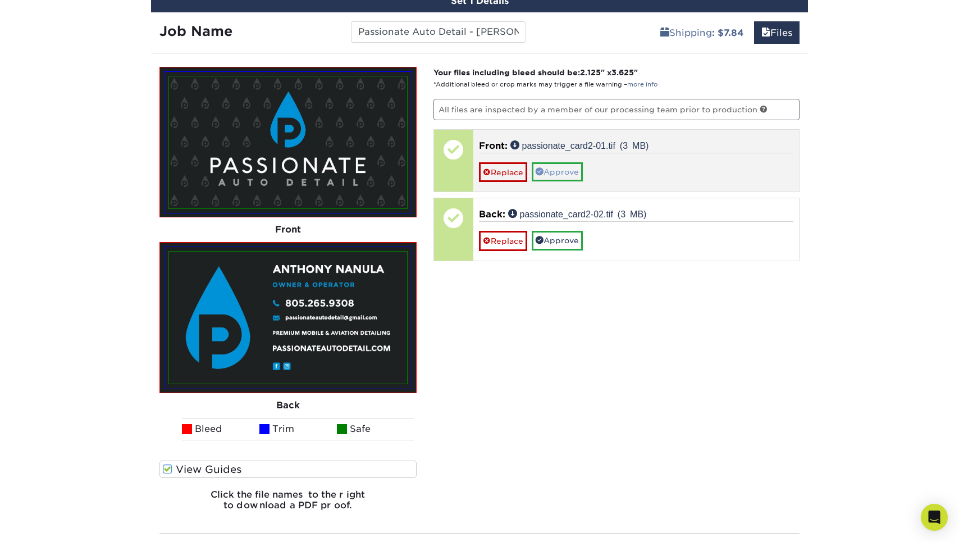
click at [553, 162] on link "Approve" at bounding box center [557, 171] width 51 height 19
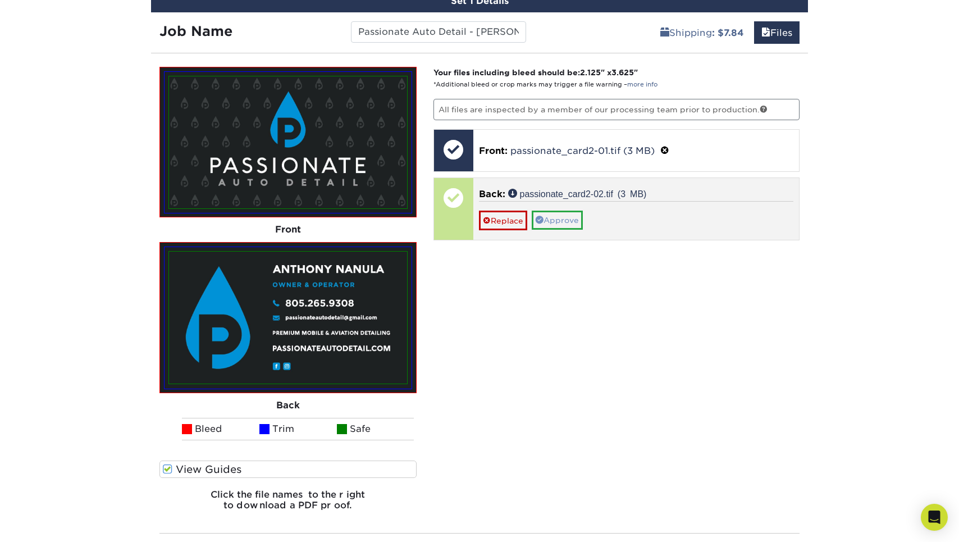
click at [554, 213] on link "Approve" at bounding box center [557, 220] width 51 height 19
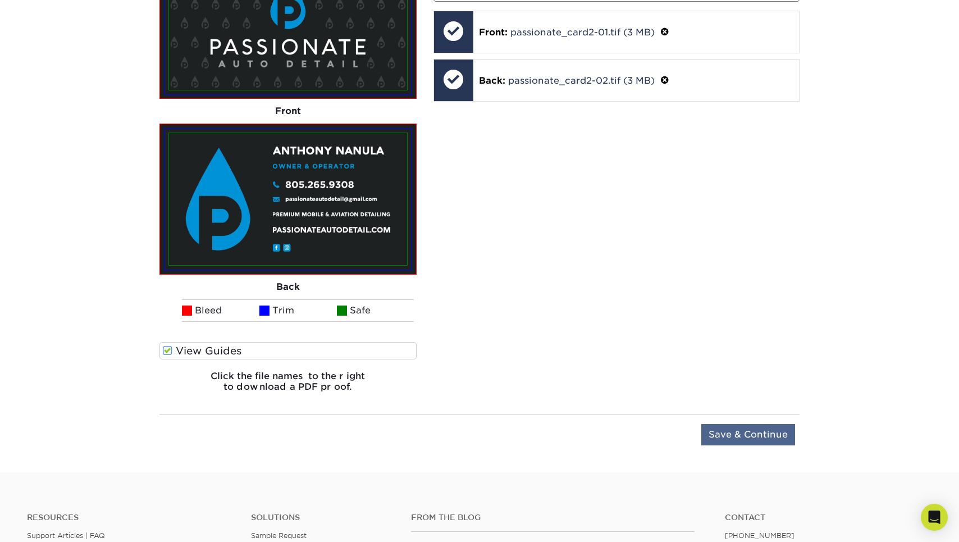
click at [751, 439] on input "Save & Continue" at bounding box center [748, 434] width 94 height 21
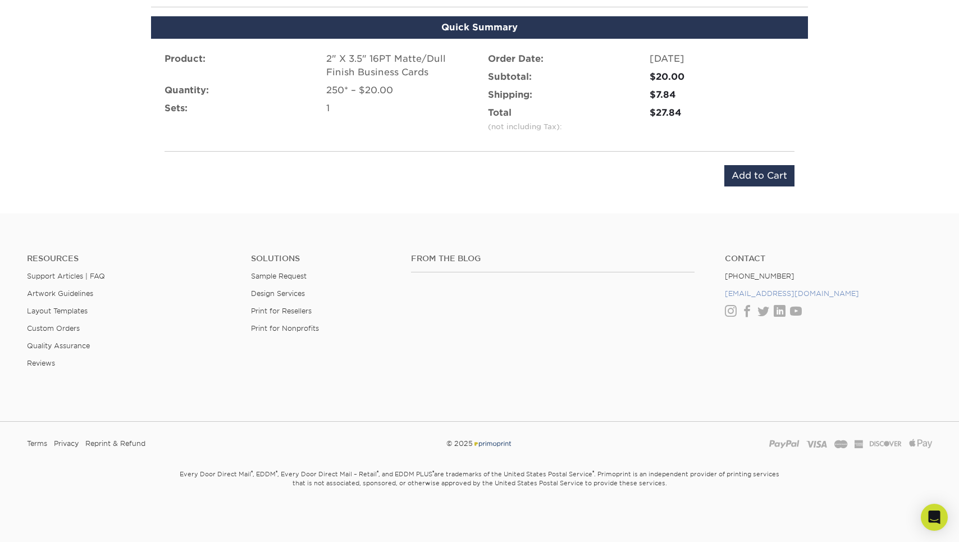
scroll to position [733, 0]
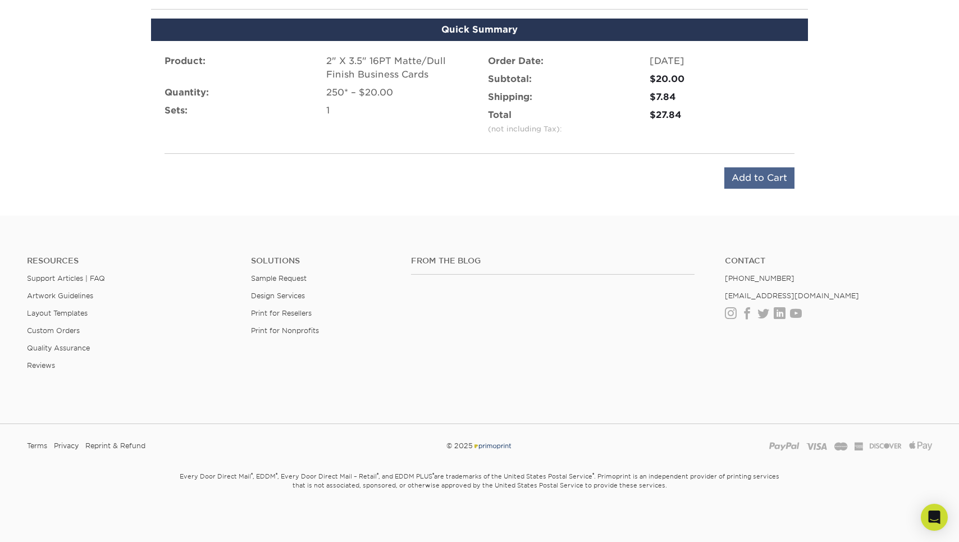
click at [758, 186] on input "Add to Cart" at bounding box center [759, 177] width 70 height 21
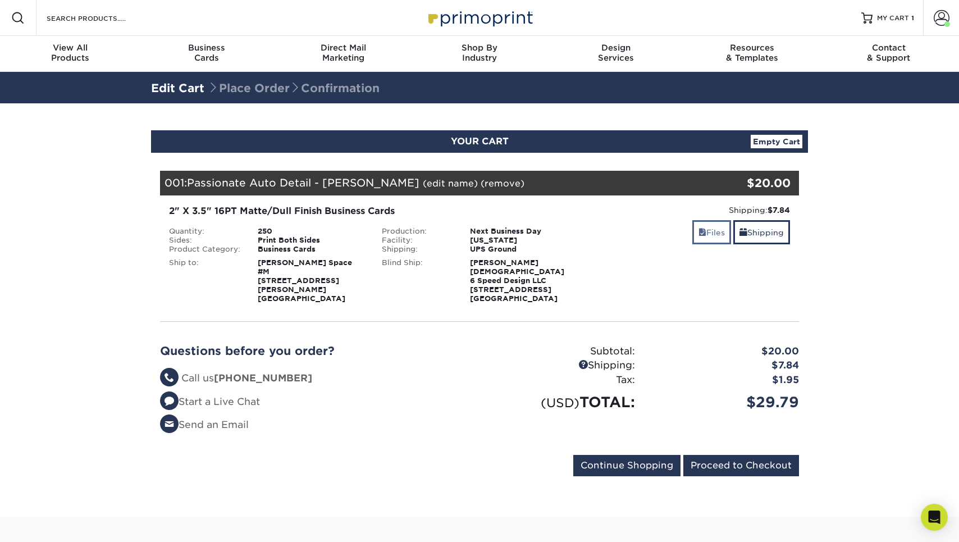
click at [704, 236] on link "Files" at bounding box center [711, 232] width 39 height 24
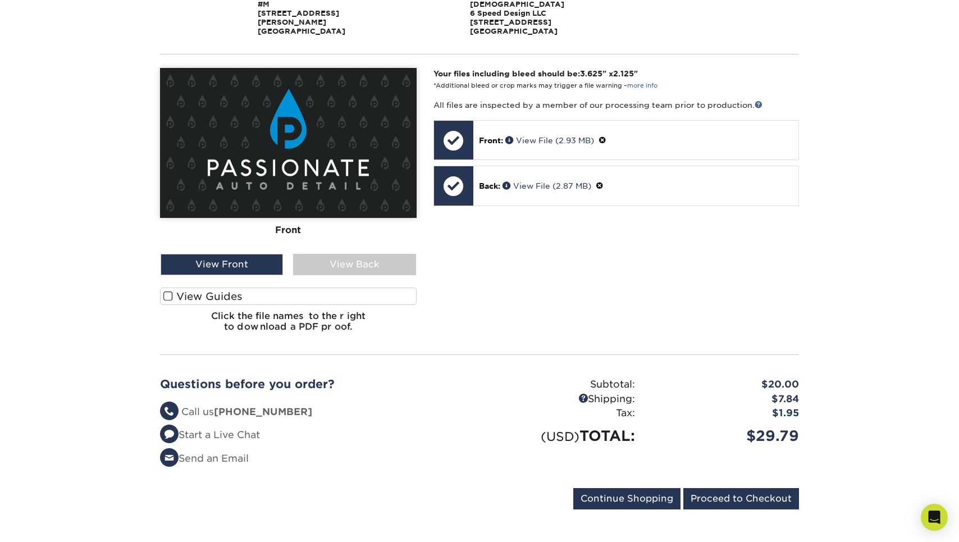
scroll to position [338, 0]
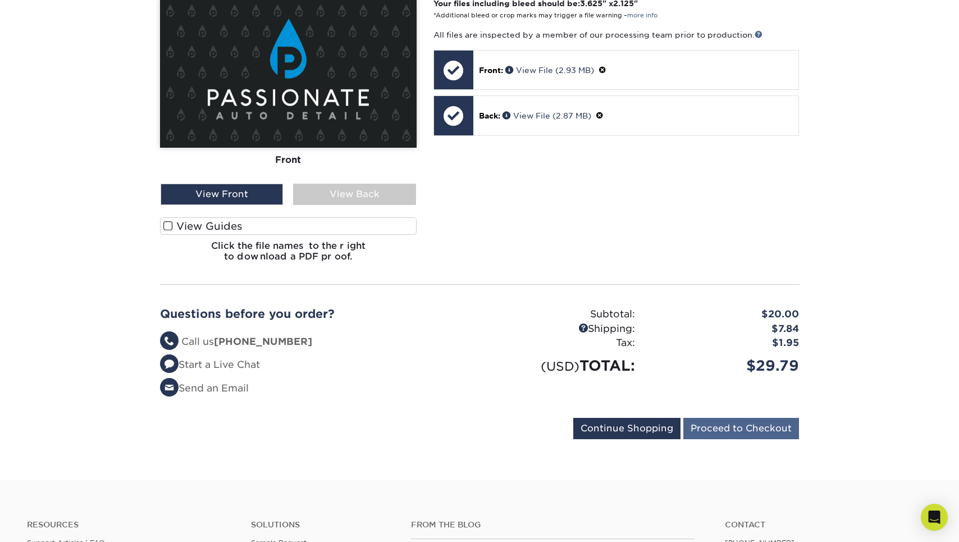
click at [715, 420] on input "Proceed to Checkout" at bounding box center [741, 428] width 116 height 21
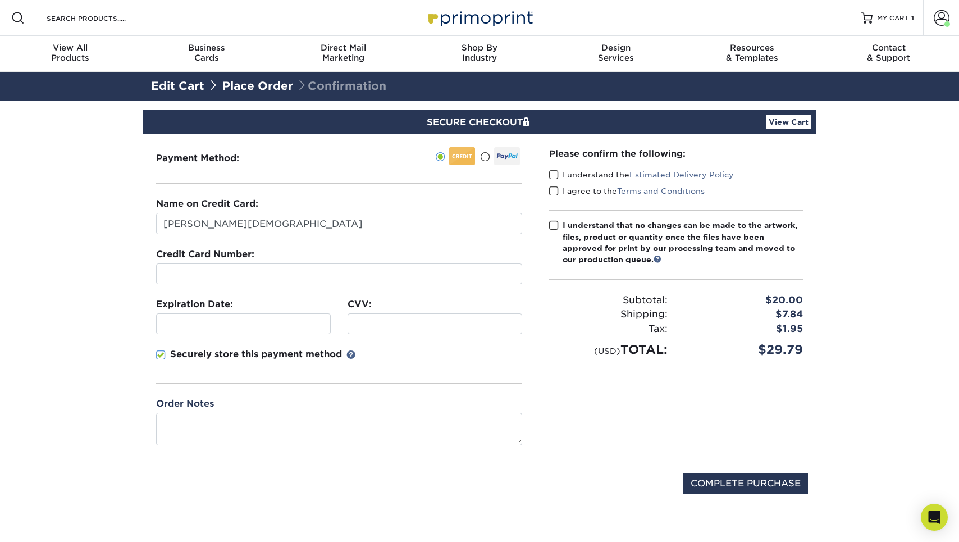
click at [486, 160] on span at bounding box center [485, 157] width 10 height 11
click at [0, 0] on input "radio" at bounding box center [0, 0] width 0 height 0
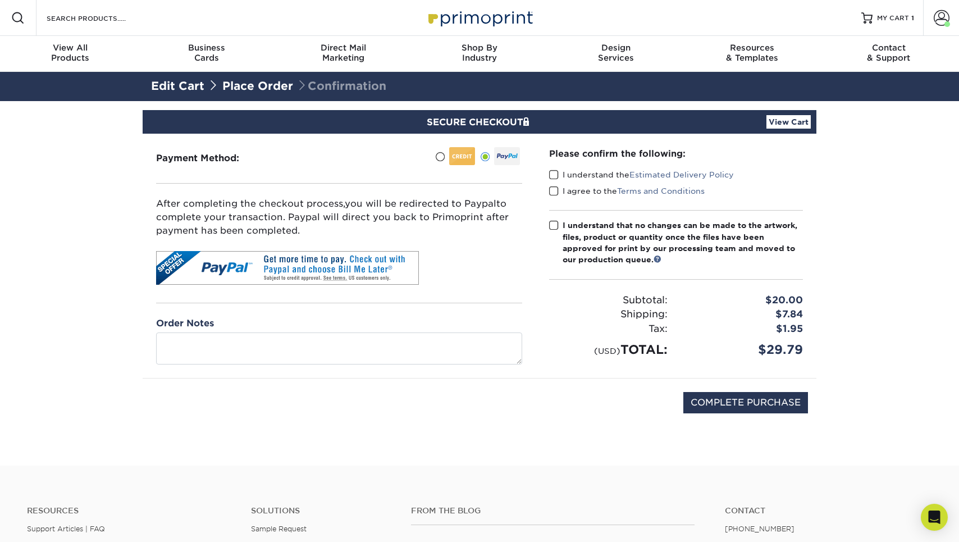
click at [555, 177] on span at bounding box center [554, 175] width 10 height 11
click at [0, 0] on input "I understand the Estimated Delivery Policy" at bounding box center [0, 0] width 0 height 0
click at [555, 188] on span at bounding box center [554, 191] width 10 height 11
click at [0, 0] on input "I agree to the Terms and Conditions" at bounding box center [0, 0] width 0 height 0
click at [555, 226] on span at bounding box center [554, 225] width 10 height 11
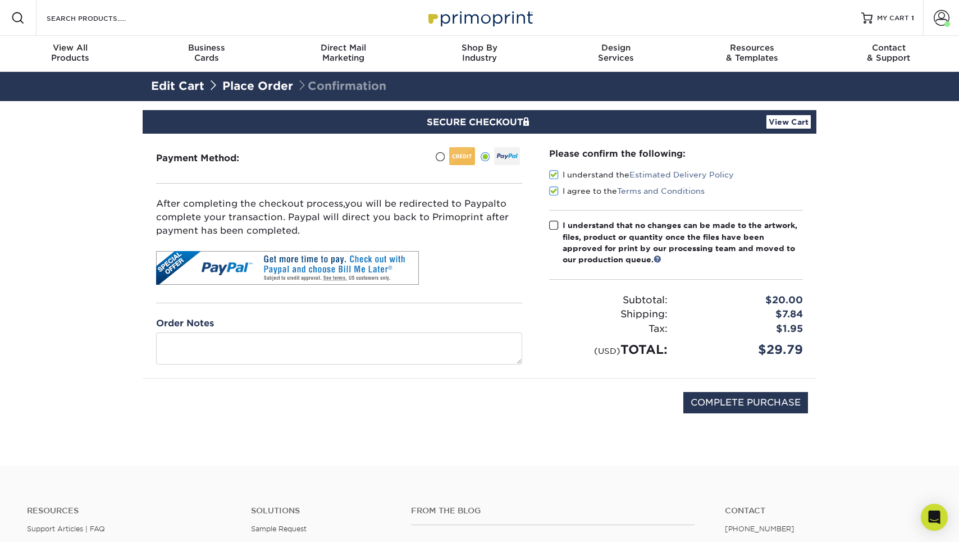
click at [0, 0] on input "I understand that no changes can be made to the artwork, files, product or quan…" at bounding box center [0, 0] width 0 height 0
click at [732, 400] on input "COMPLETE PURCHASE" at bounding box center [745, 402] width 125 height 21
type input "PROCESSING, PLEASE WAIT..."
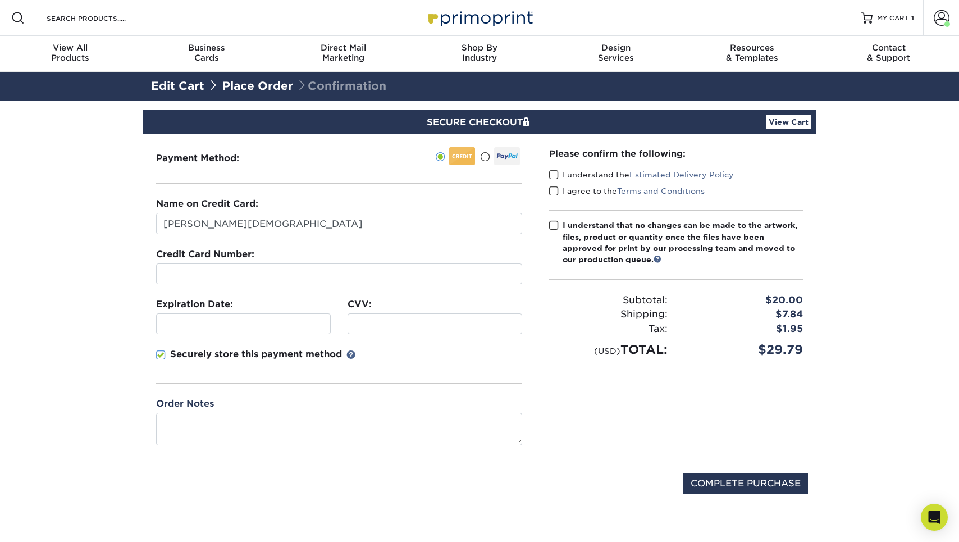
click at [304, 283] on div at bounding box center [339, 273] width 366 height 21
click at [304, 281] on div at bounding box center [339, 273] width 366 height 21
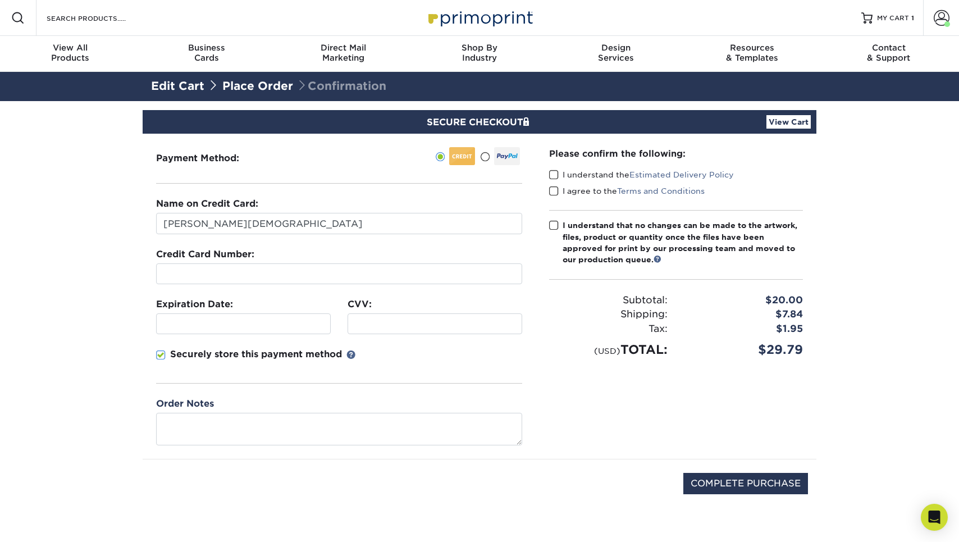
click at [304, 281] on div at bounding box center [339, 273] width 366 height 21
click at [254, 331] on div at bounding box center [243, 323] width 175 height 21
click at [244, 358] on p "Securely store this payment method" at bounding box center [256, 354] width 172 height 13
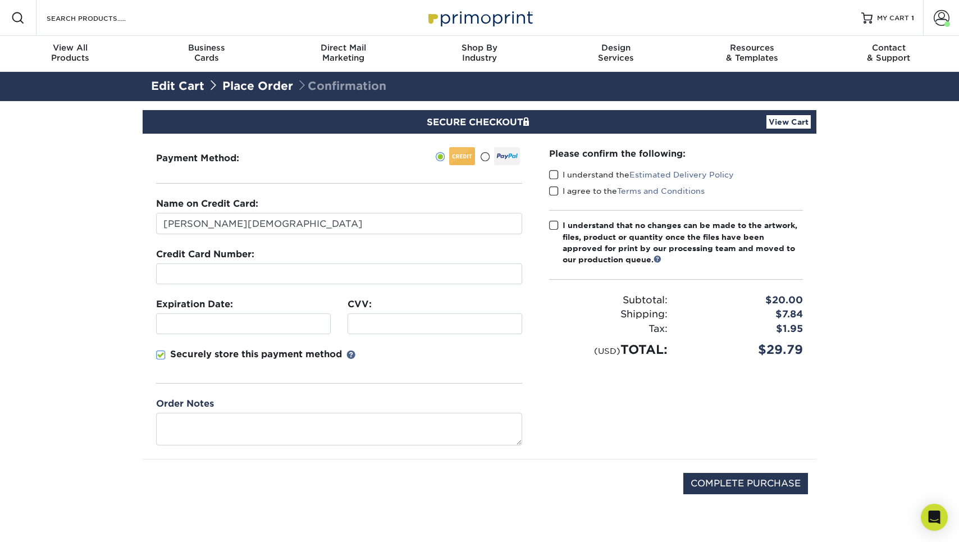
click at [0, 0] on input "Securely store this payment method" at bounding box center [0, 0] width 0 height 0
click at [557, 175] on span at bounding box center [554, 175] width 10 height 11
click at [0, 0] on input "I understand the Estimated Delivery Policy" at bounding box center [0, 0] width 0 height 0
click at [557, 189] on span at bounding box center [554, 191] width 10 height 11
click at [0, 0] on input "I agree to the Terms and Conditions" at bounding box center [0, 0] width 0 height 0
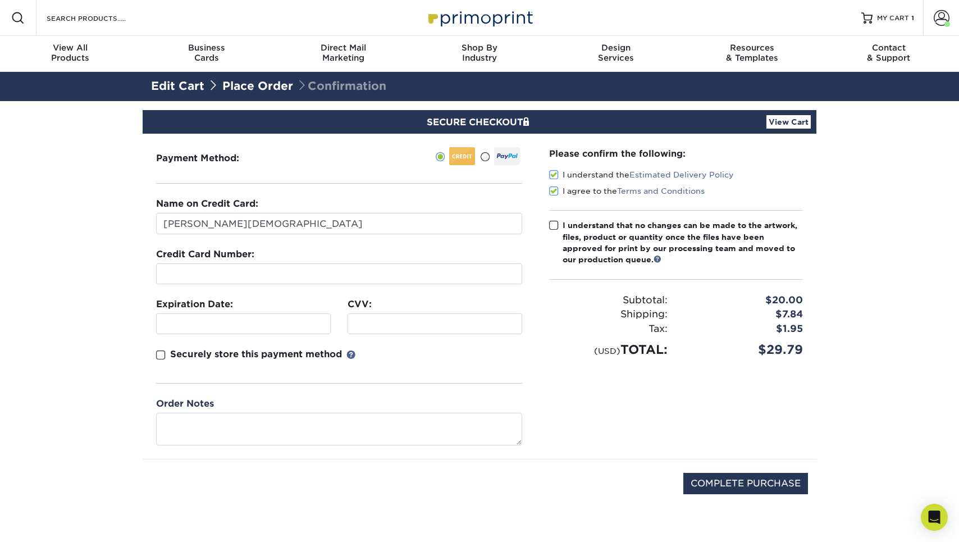
click at [555, 231] on label "I understand that no changes can be made to the artwork, files, product or quan…" at bounding box center [676, 243] width 254 height 46
click at [0, 0] on input "I understand that no changes can be made to the artwork, files, product or quan…" at bounding box center [0, 0] width 0 height 0
click at [555, 226] on span at bounding box center [554, 225] width 10 height 11
click at [0, 0] on input "I understand that no changes can be made to the artwork, files, product or quan…" at bounding box center [0, 0] width 0 height 0
click at [553, 223] on span at bounding box center [554, 225] width 10 height 11
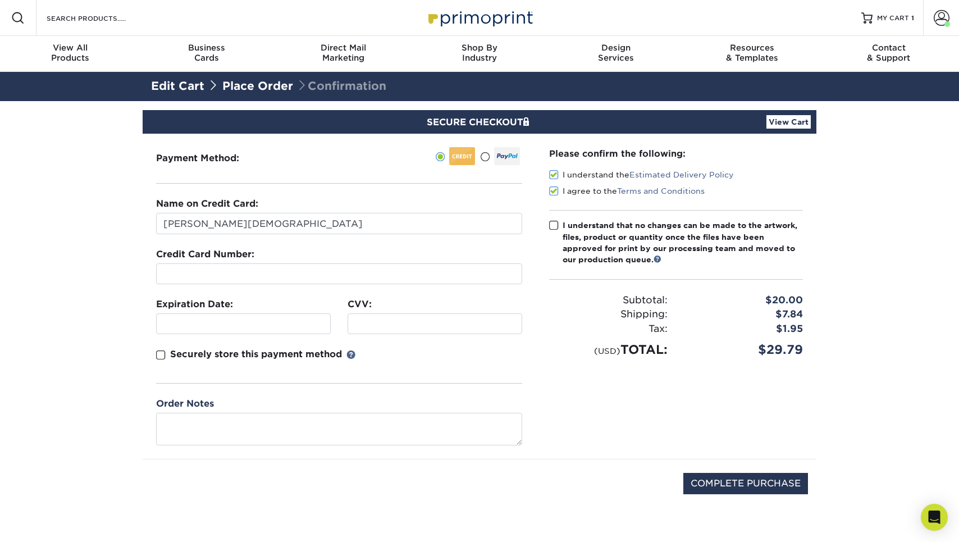
click at [0, 0] on input "I understand that no changes can be made to the artwork, files, product or quan…" at bounding box center [0, 0] width 0 height 0
click at [736, 484] on input "COMPLETE PURCHASE" at bounding box center [745, 483] width 125 height 21
type input "PROCESSING, PLEASE WAIT..."
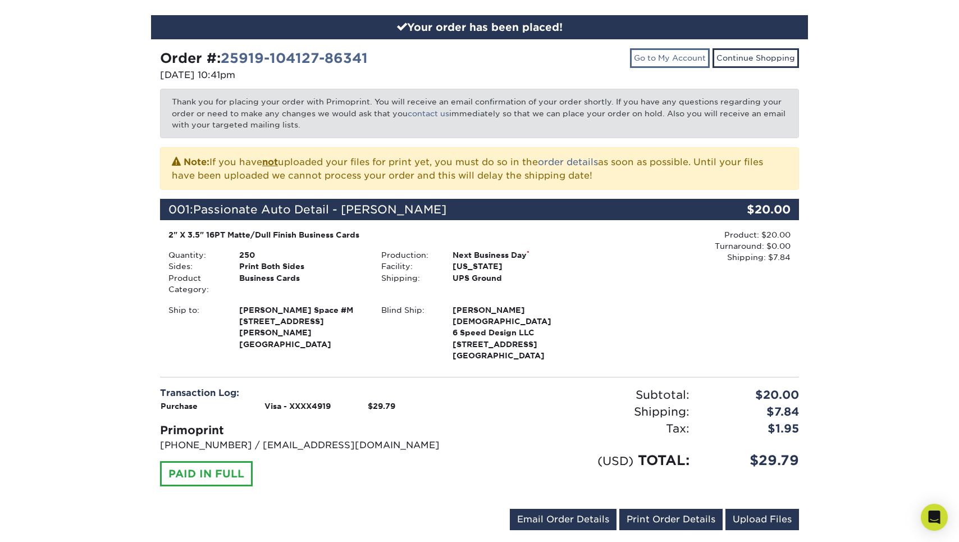
scroll to position [198, 0]
